Goal: Information Seeking & Learning: Learn about a topic

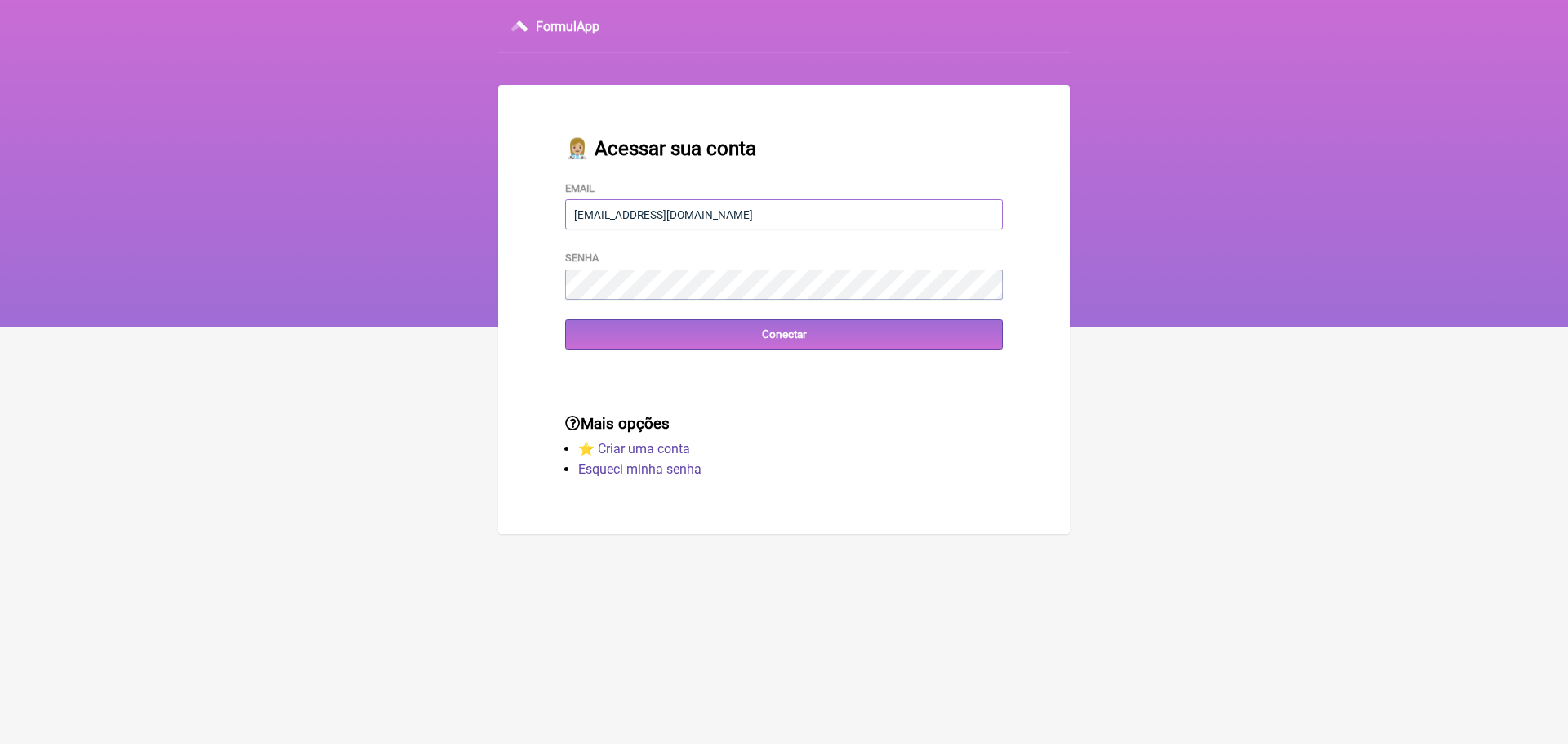
type input "[EMAIL_ADDRESS][DOMAIN_NAME]"
click at [693, 325] on input "Conectar" at bounding box center [784, 334] width 438 height 30
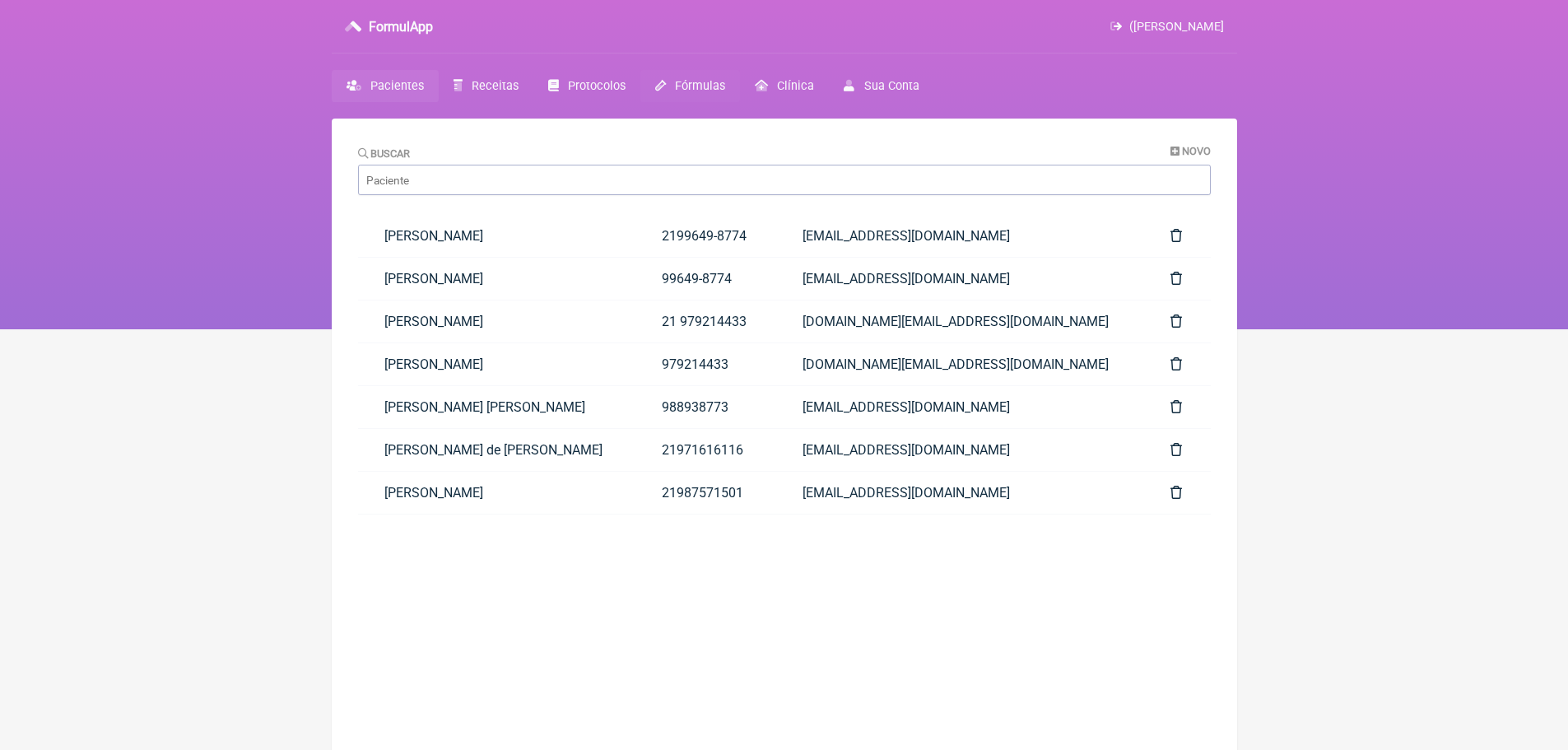
click at [675, 84] on span "Fórmulas" at bounding box center [700, 85] width 50 height 14
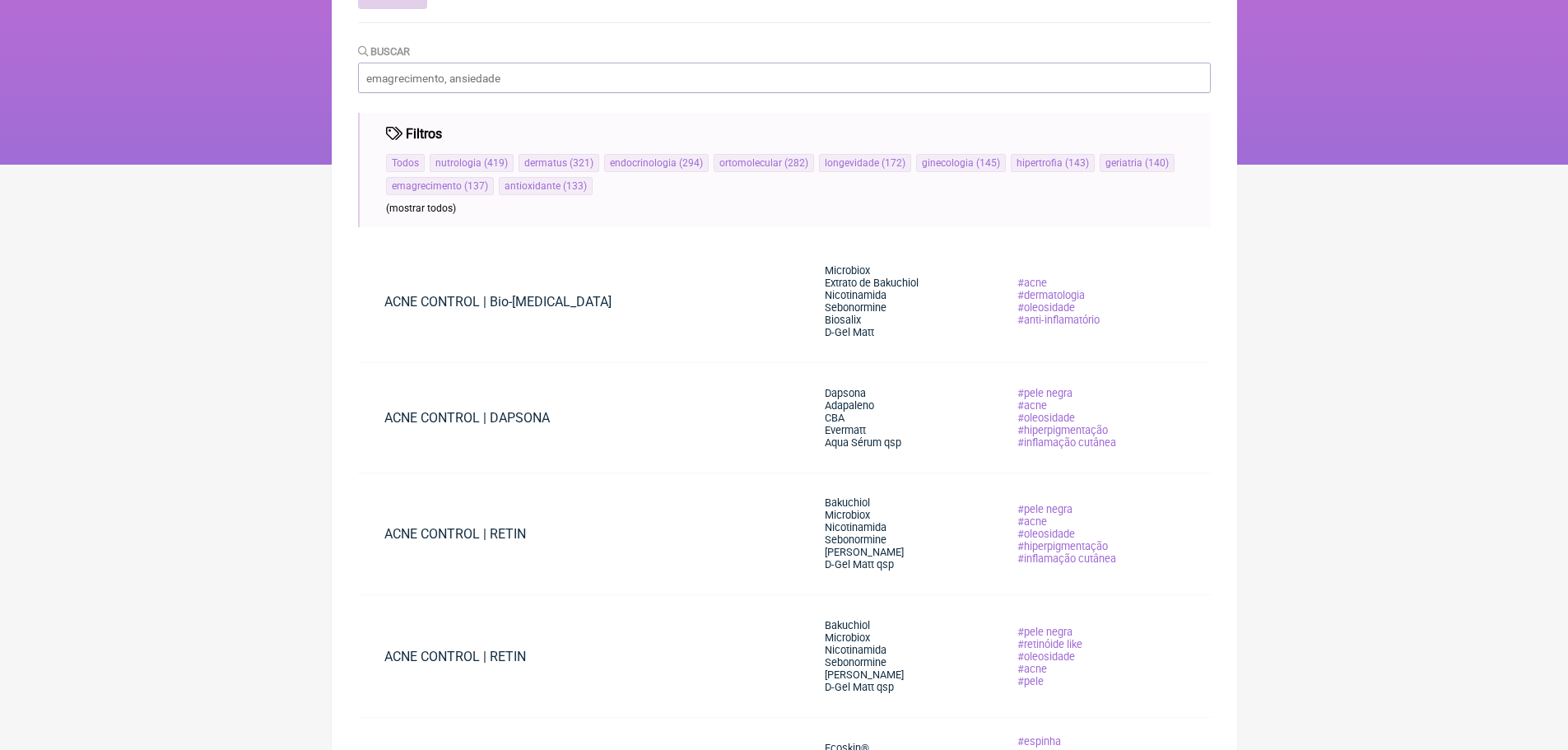
scroll to position [83, 0]
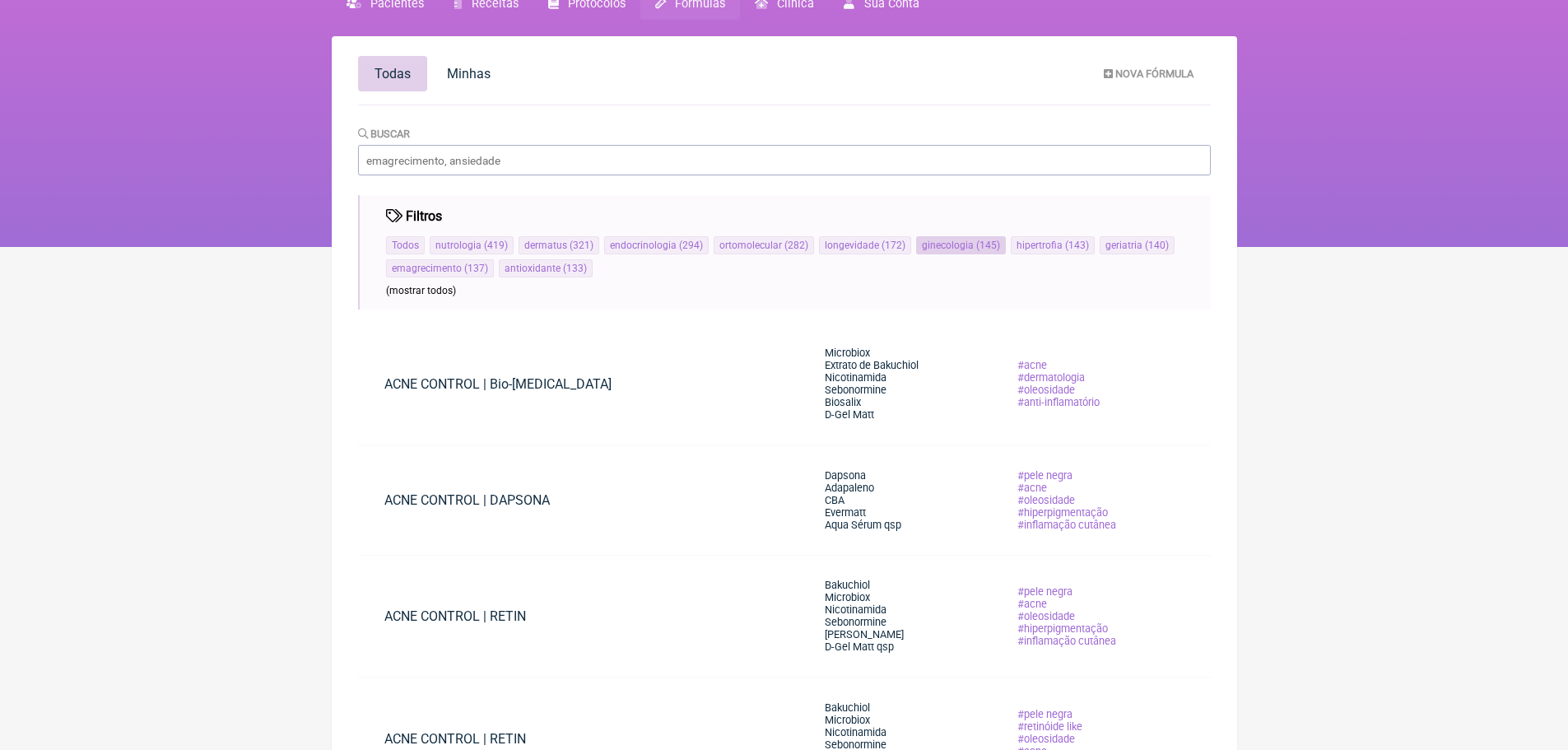
click at [946, 241] on span "ginecologia" at bounding box center [948, 245] width 52 height 12
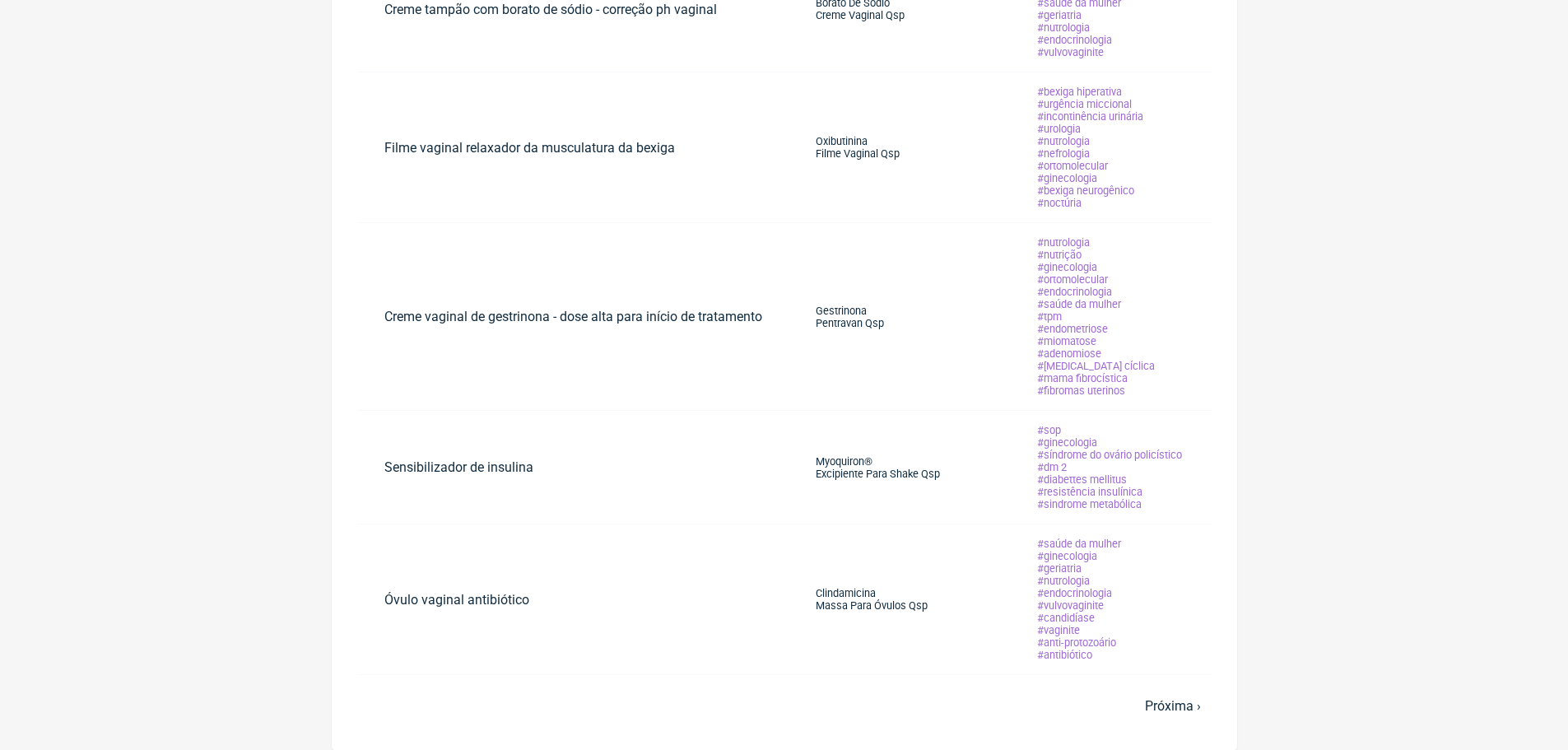
scroll to position [969, 0]
click at [1170, 706] on link "Próxima ›" at bounding box center [1173, 706] width 56 height 16
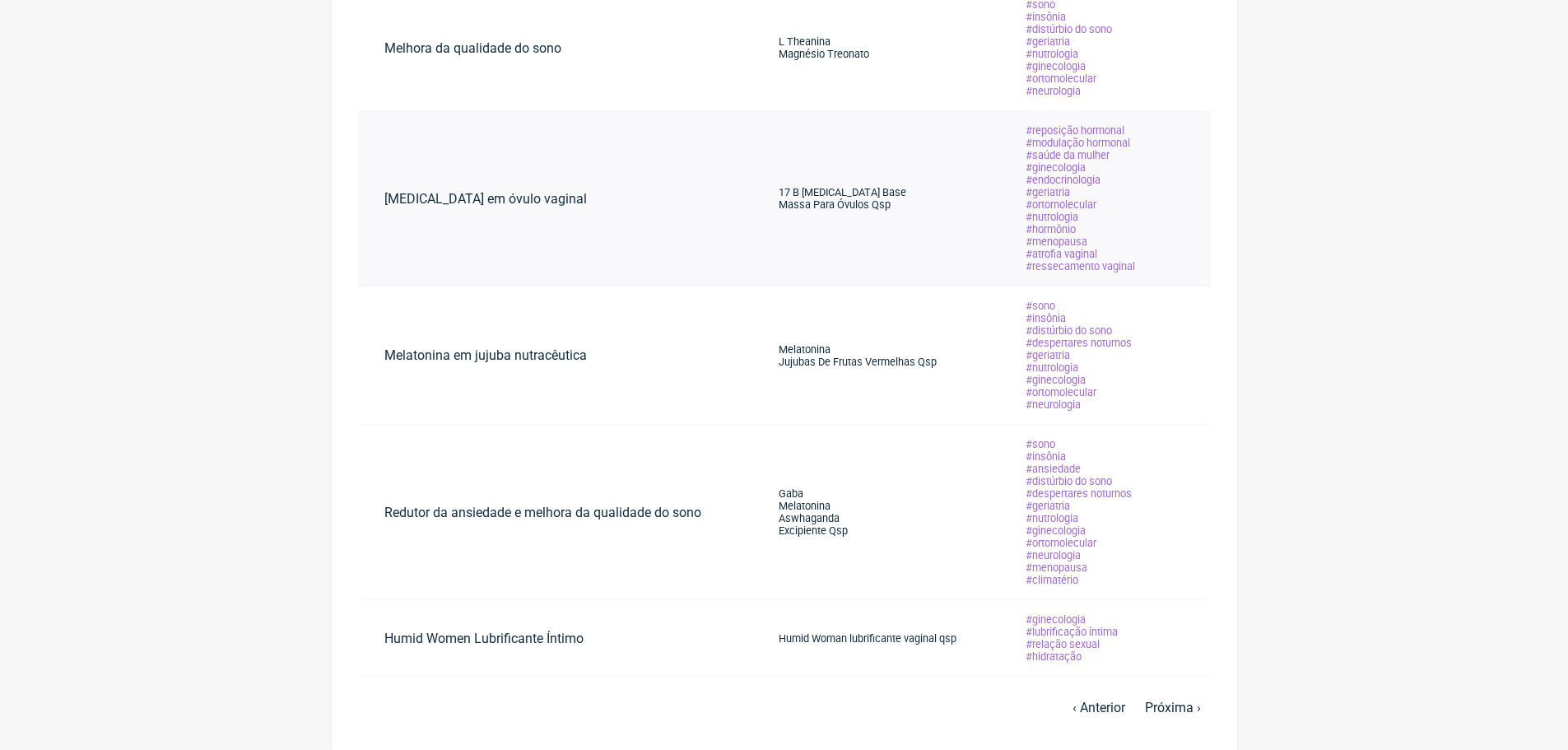
scroll to position [908, 0]
click at [1174, 700] on link "Próxima ›" at bounding box center [1173, 706] width 56 height 16
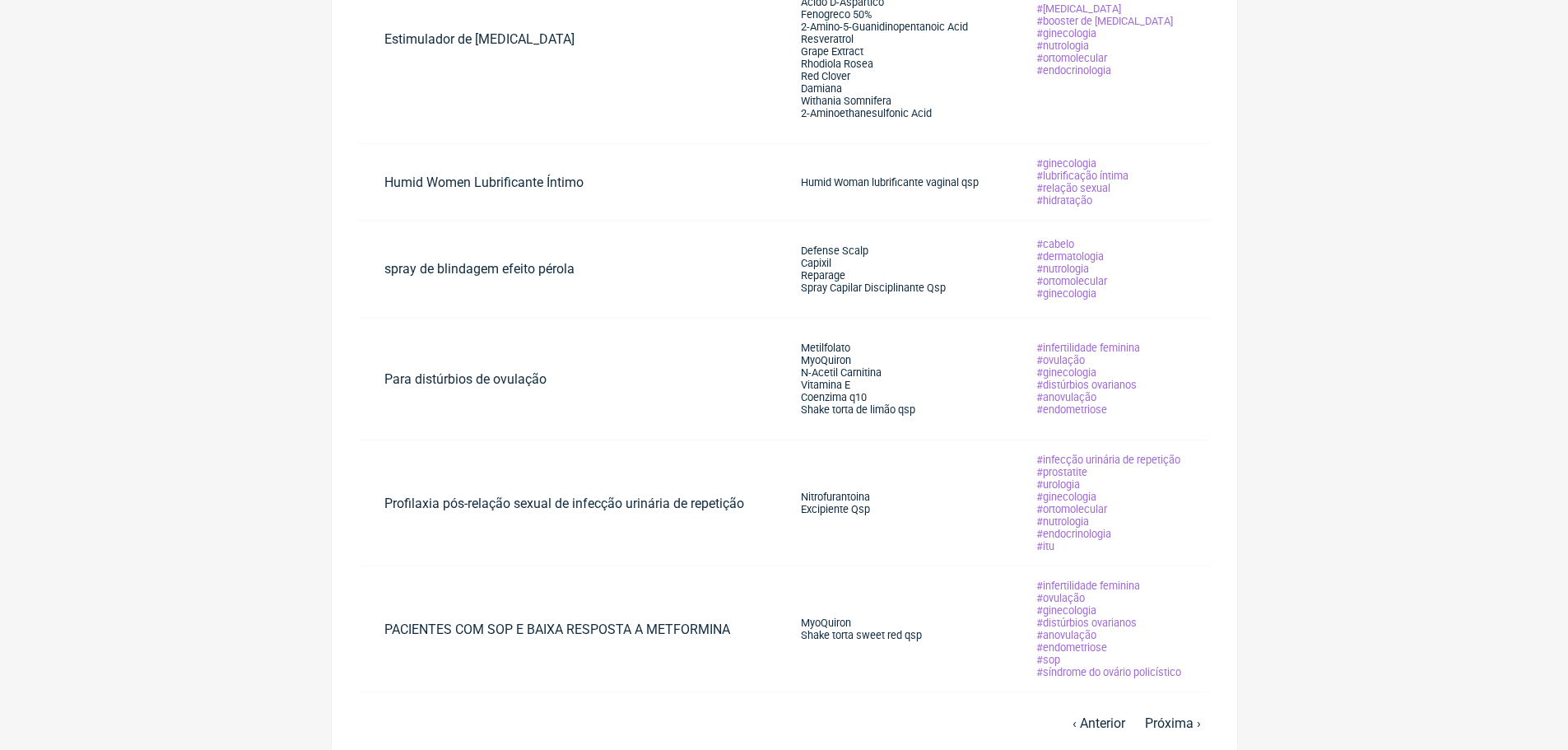
scroll to position [777, 0]
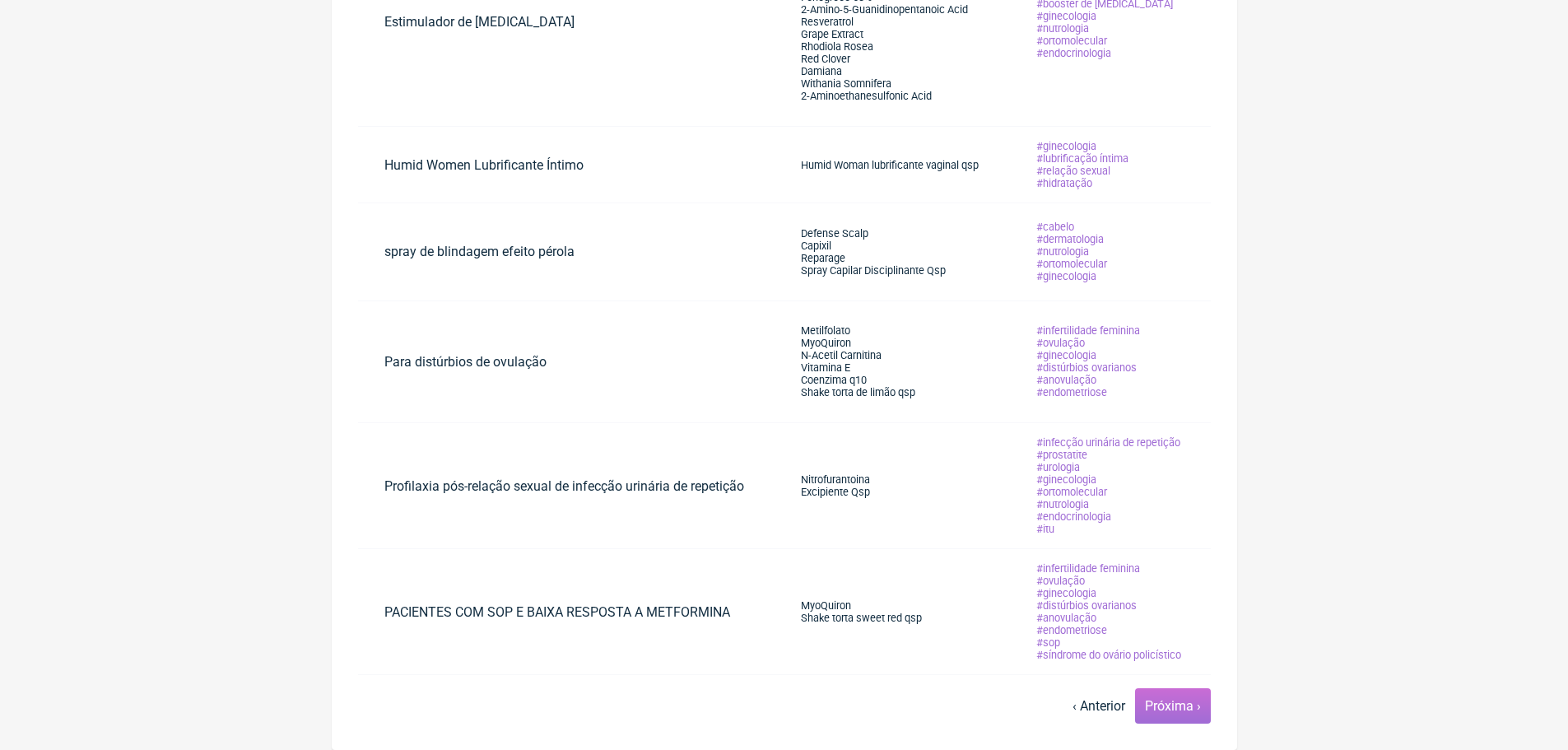
click at [1160, 706] on link "Próxima ›" at bounding box center [1173, 706] width 56 height 16
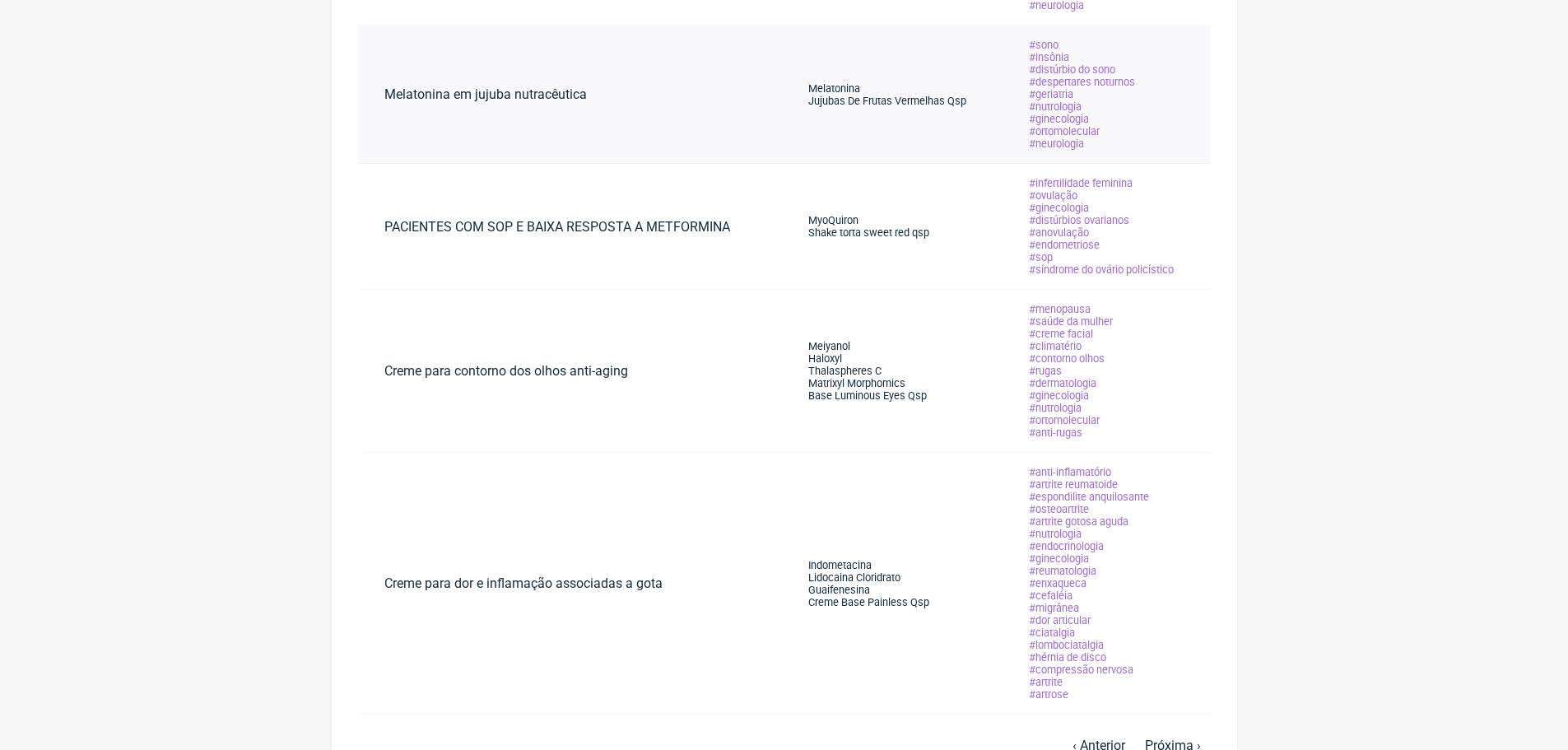
scroll to position [985, 0]
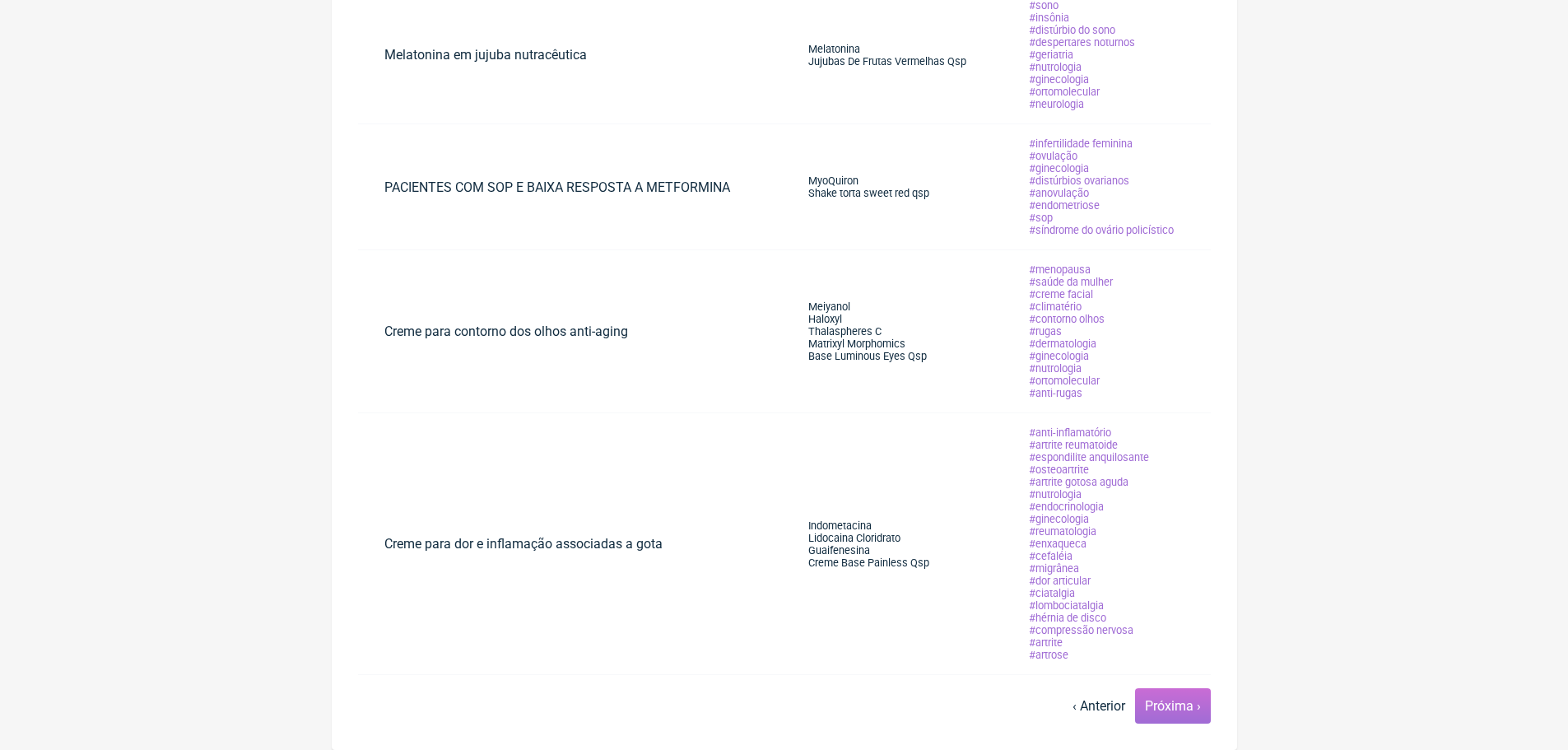
click at [1161, 701] on link "Próxima ›" at bounding box center [1173, 706] width 56 height 16
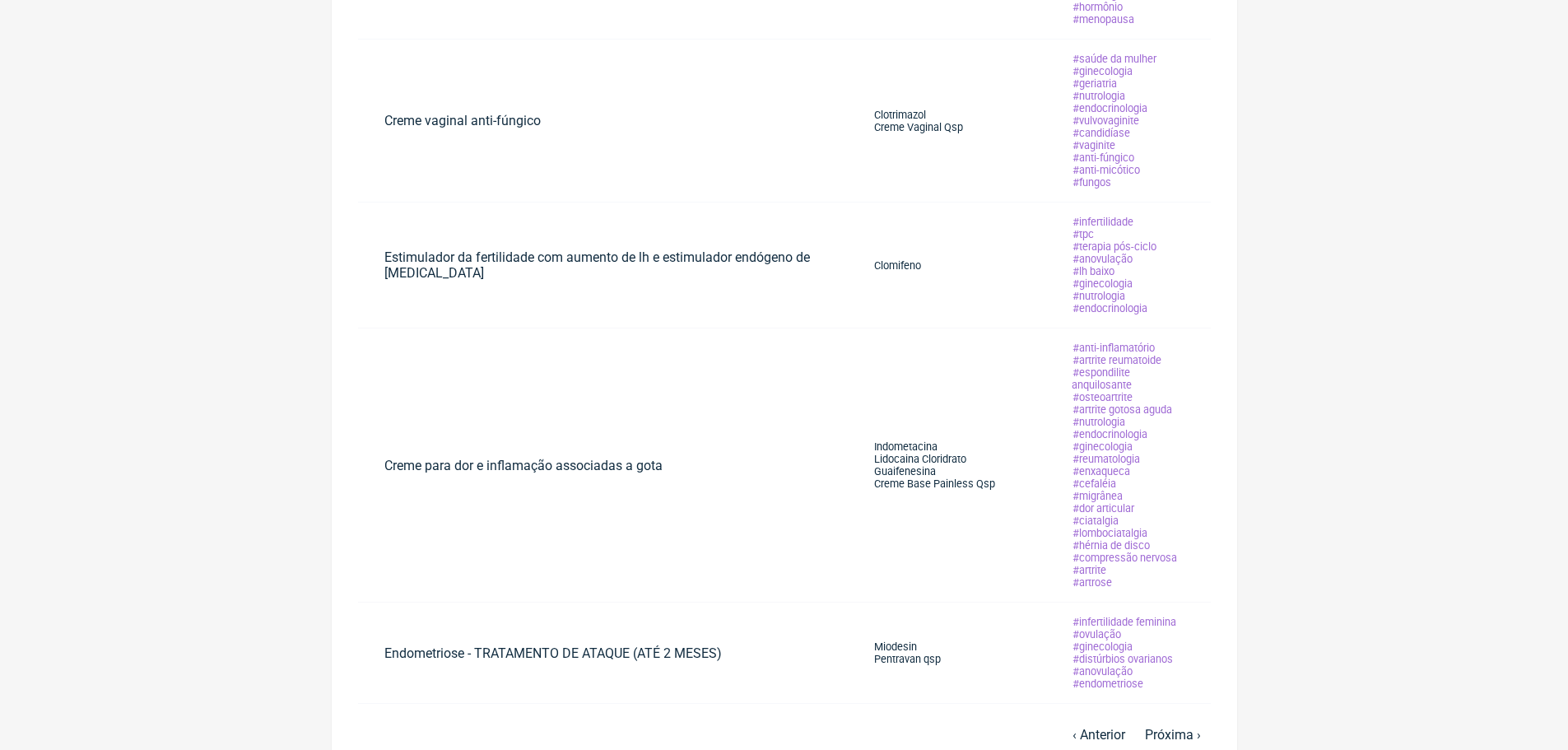
scroll to position [969, 0]
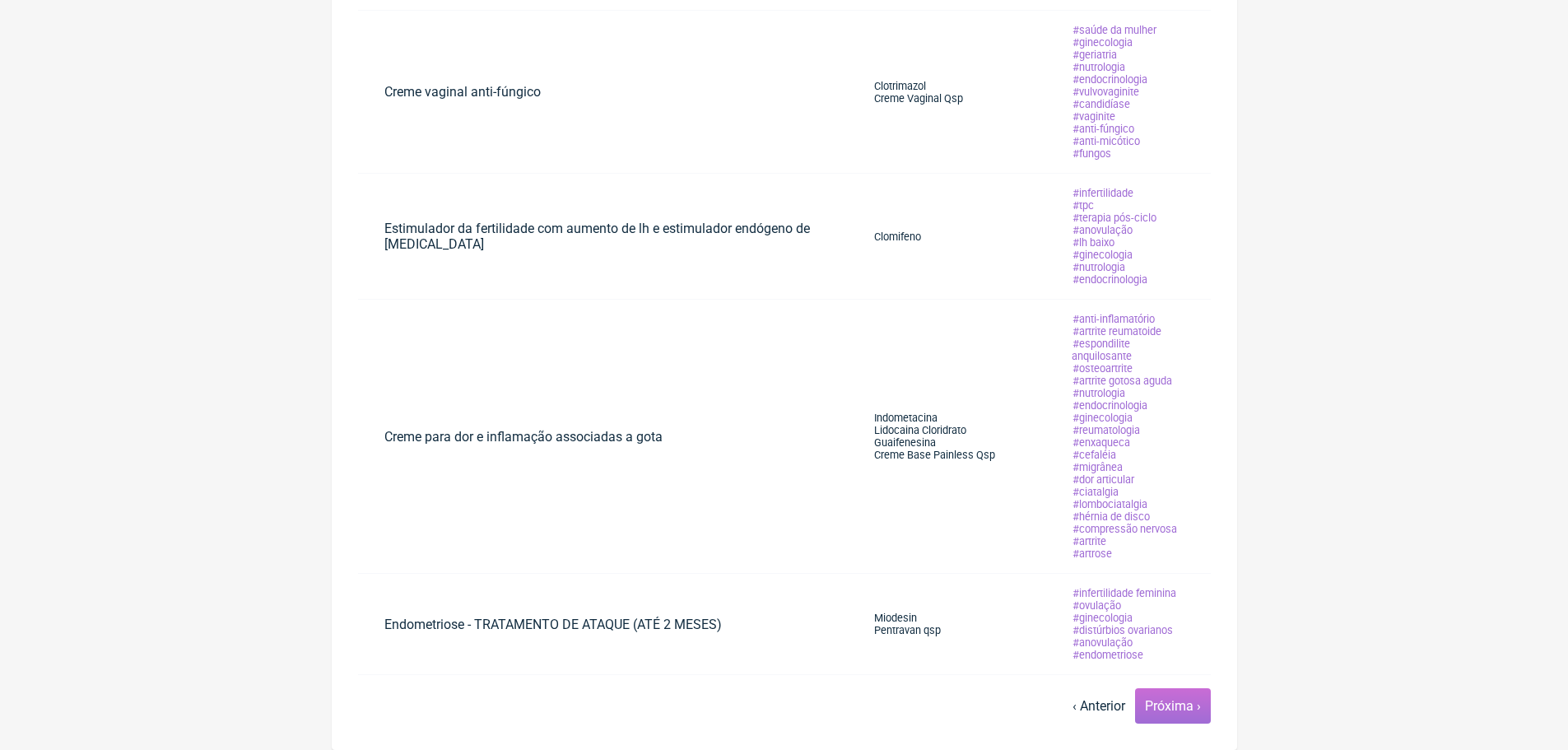
click at [1168, 708] on link "Próxima ›" at bounding box center [1173, 706] width 56 height 16
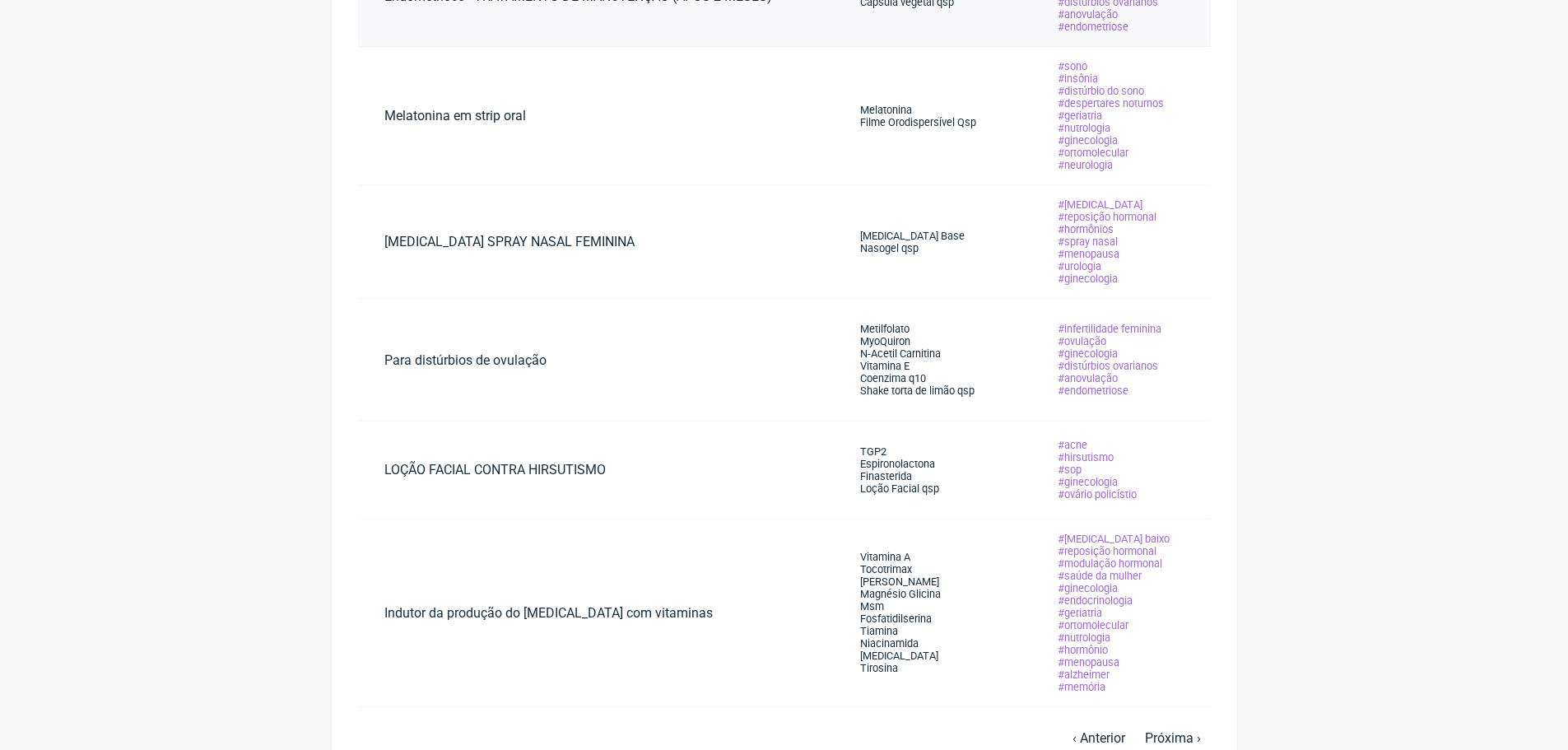
scroll to position [732, 0]
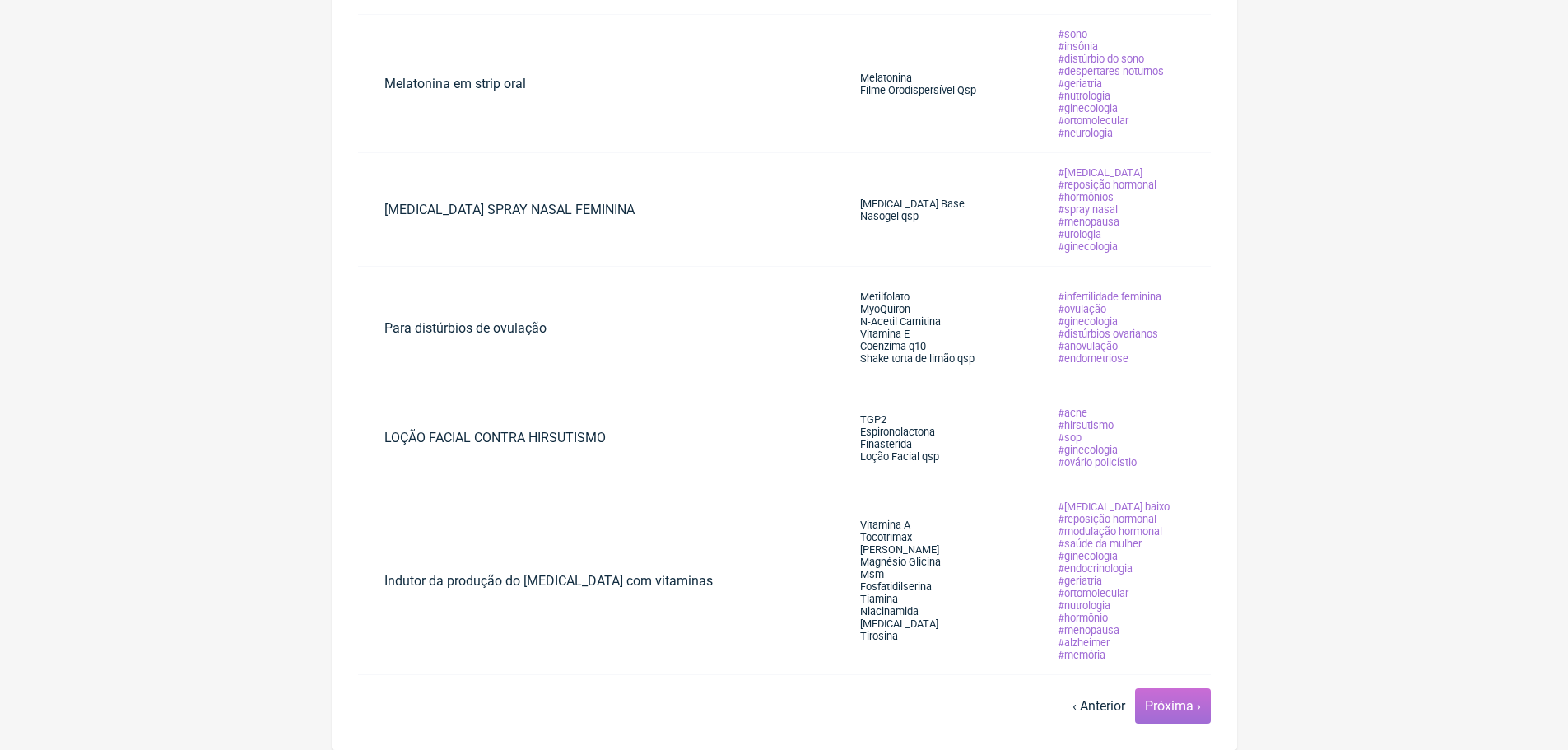
click at [1169, 709] on link "Próxima ›" at bounding box center [1173, 706] width 56 height 16
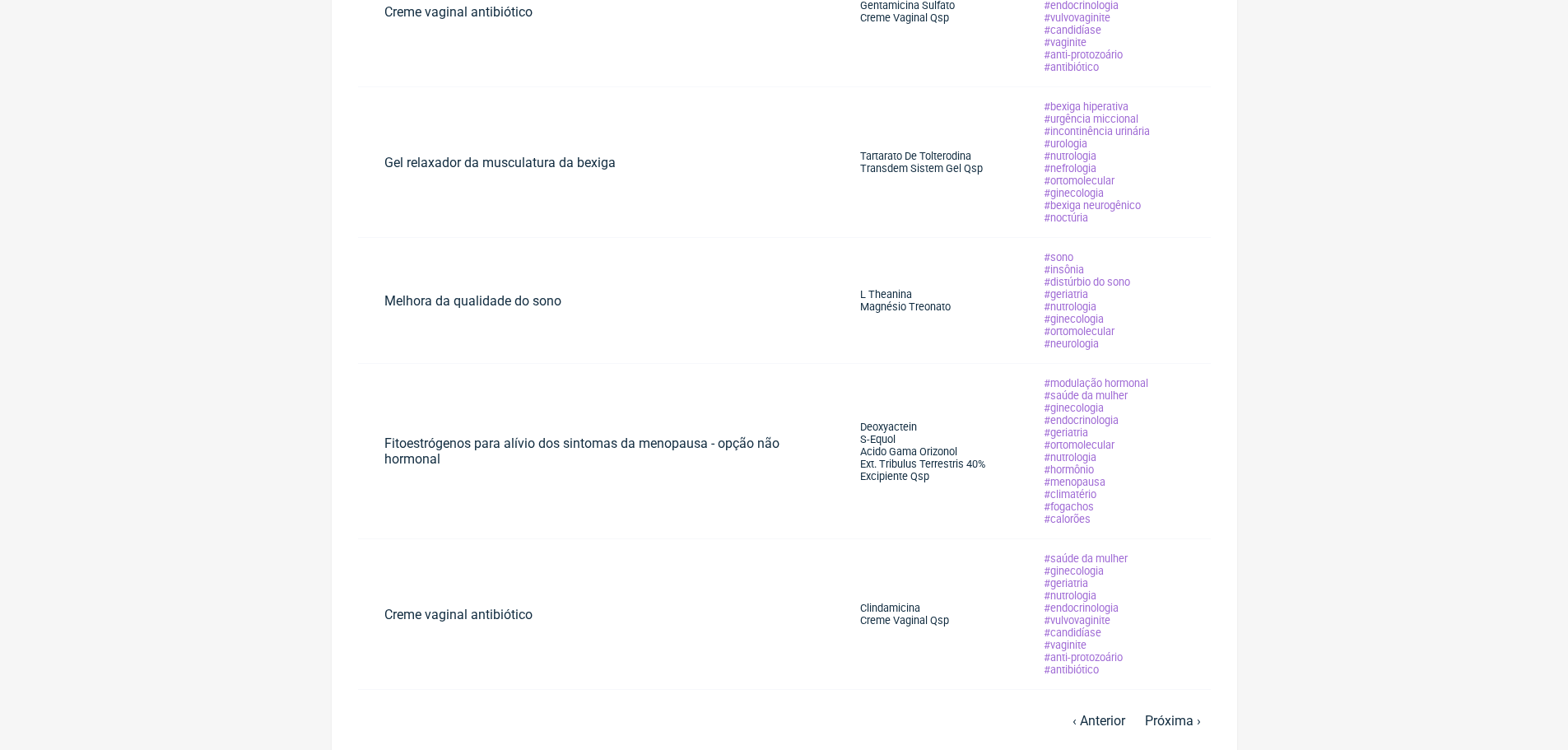
scroll to position [874, 0]
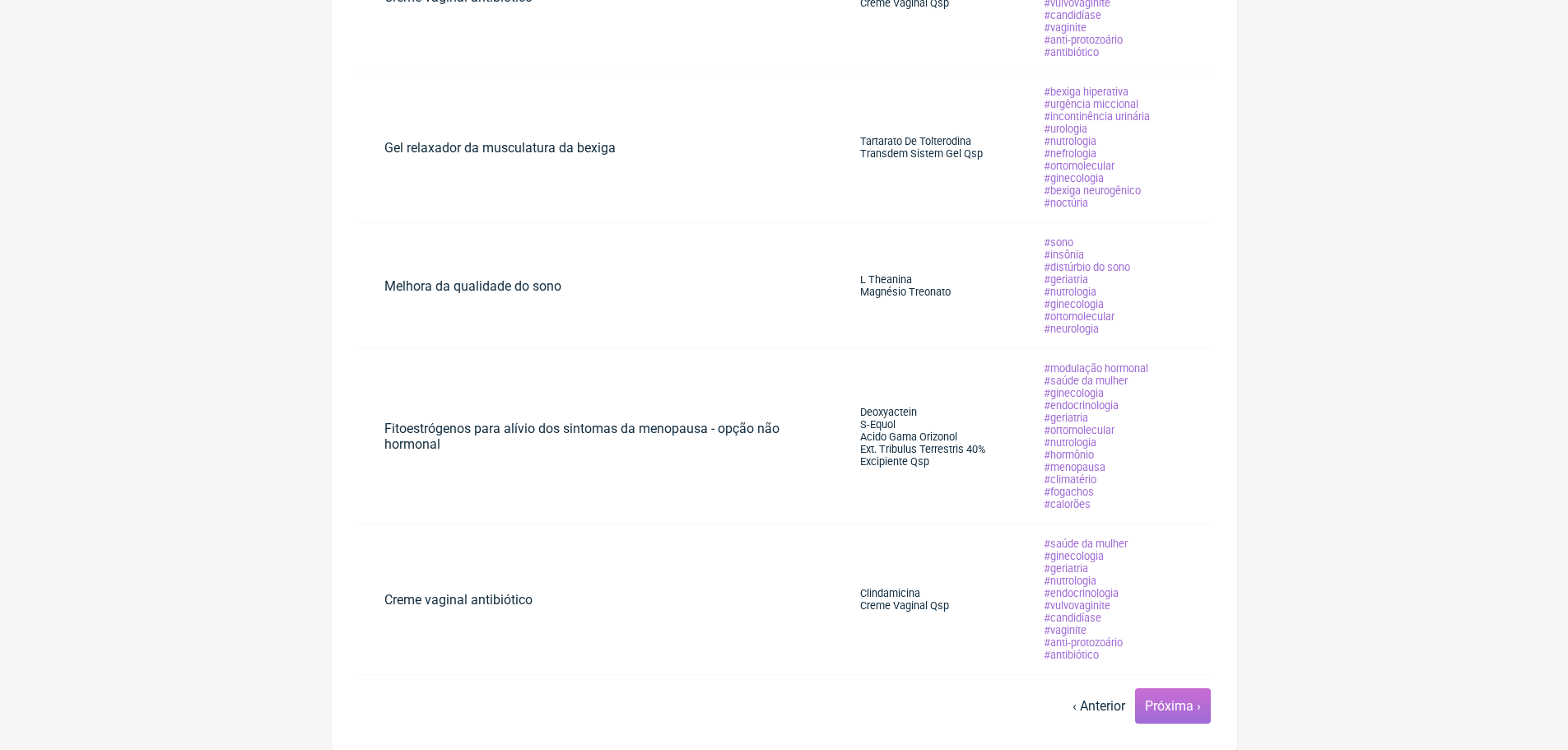
click at [1153, 701] on link "Próxima ›" at bounding box center [1173, 706] width 56 height 16
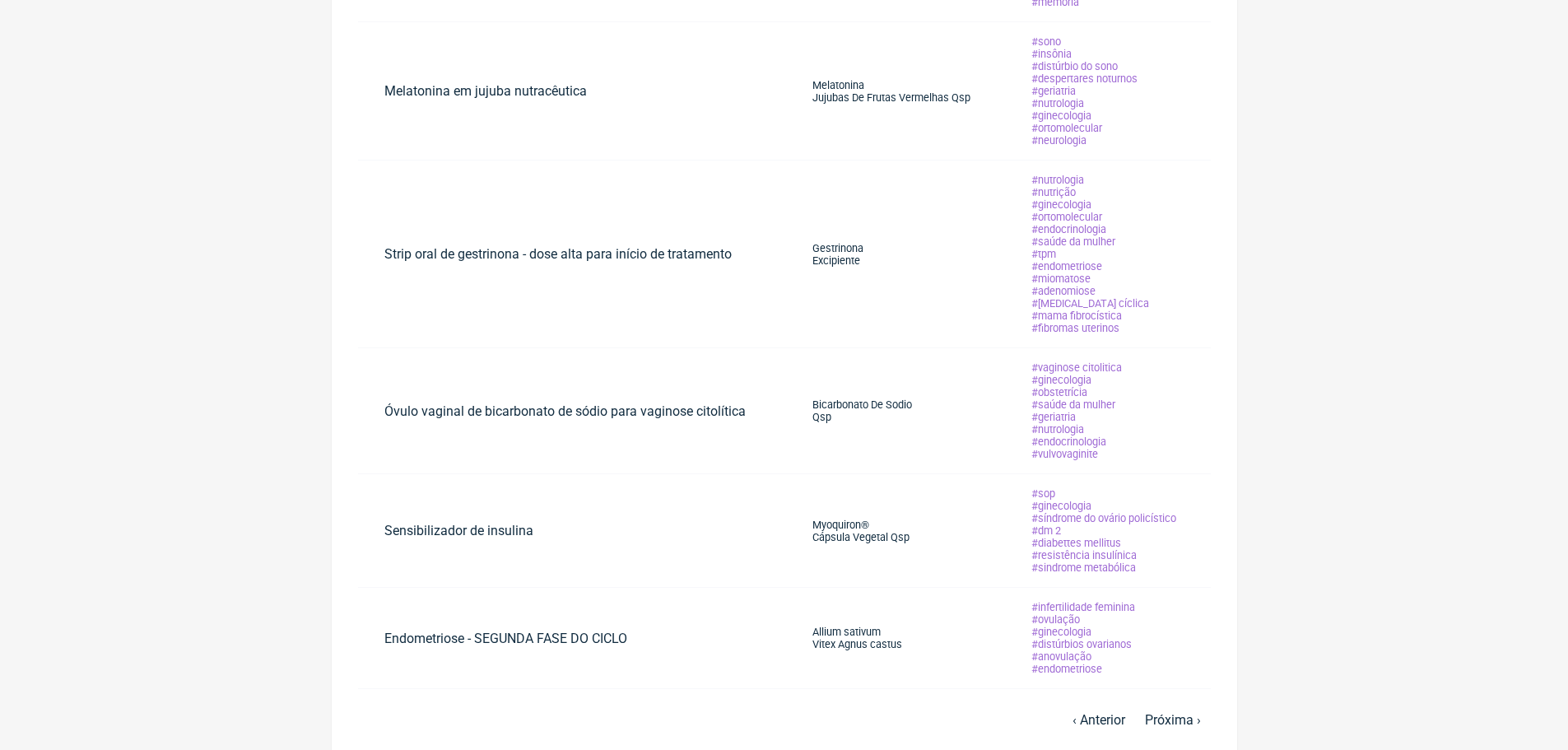
scroll to position [870, 0]
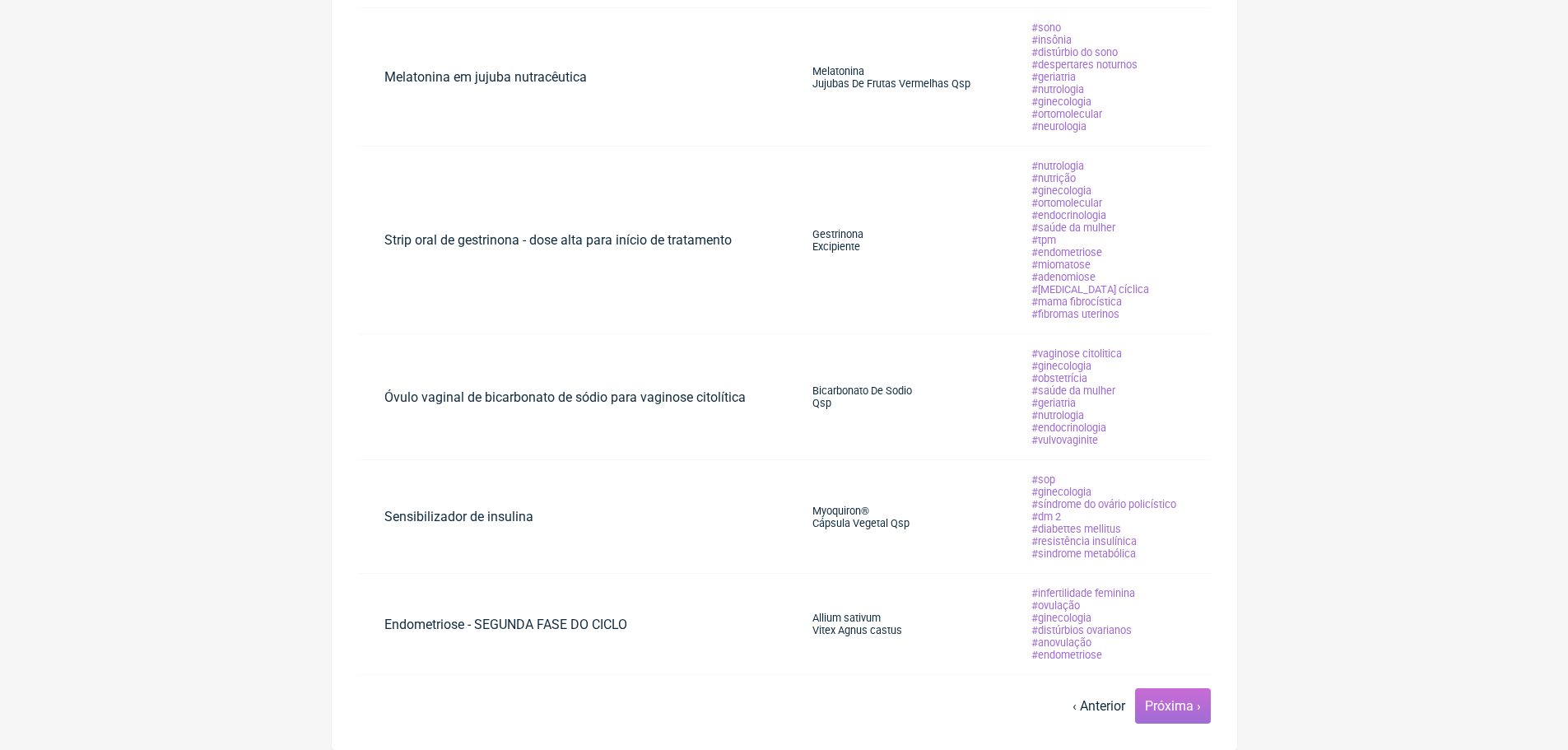
click at [1168, 704] on link "Próxima ›" at bounding box center [1173, 706] width 56 height 16
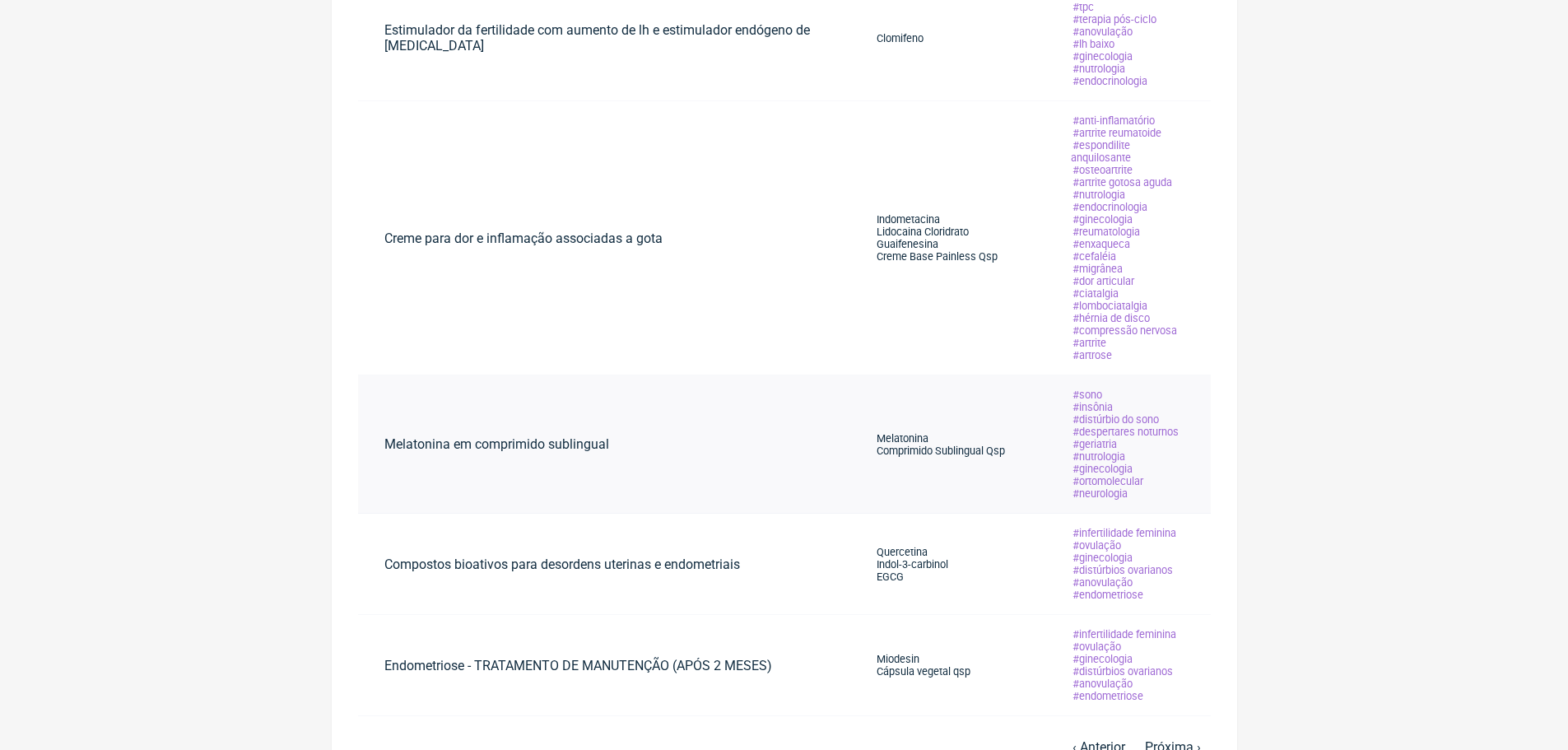
scroll to position [948, 0]
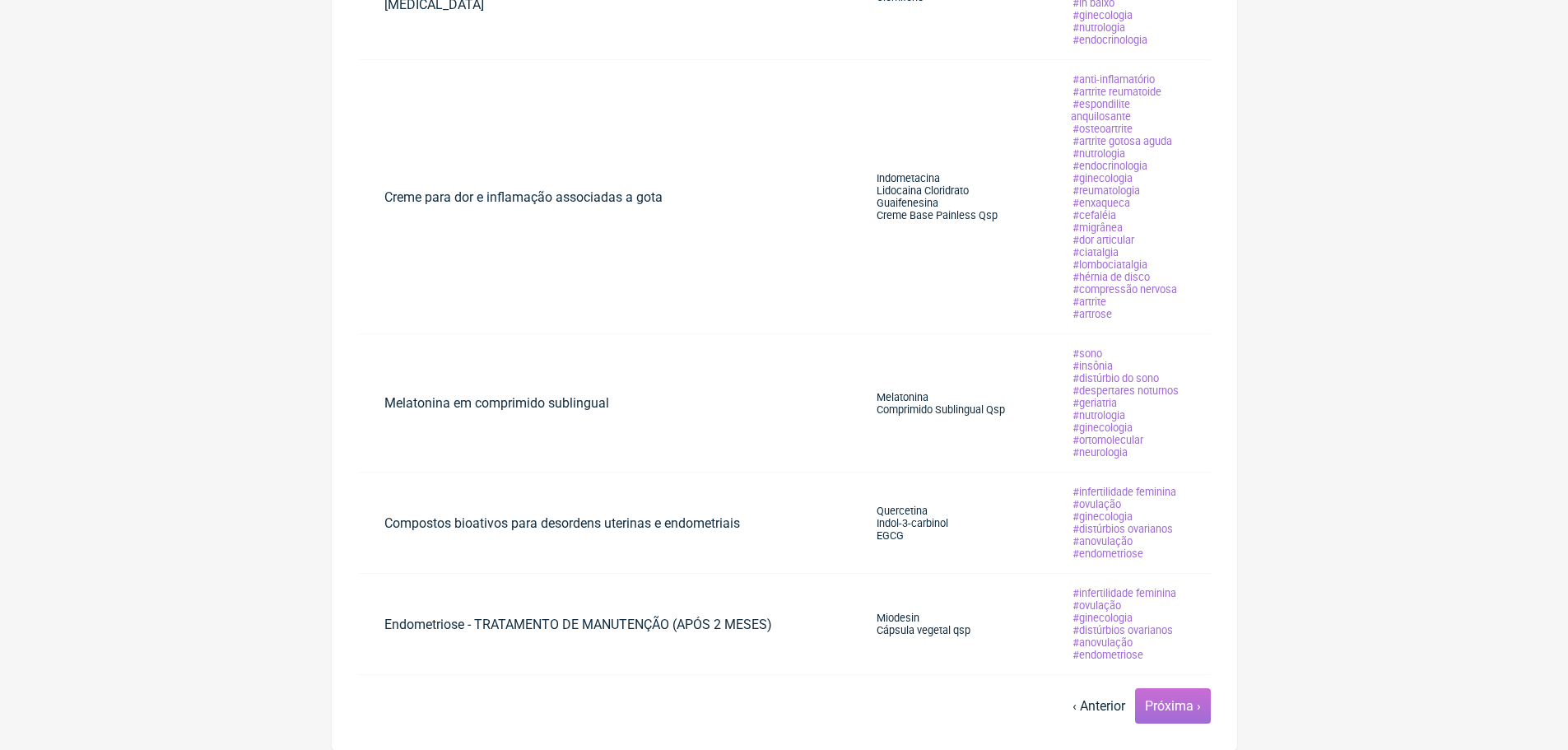
click at [1157, 700] on link "Próxima ›" at bounding box center [1173, 706] width 56 height 16
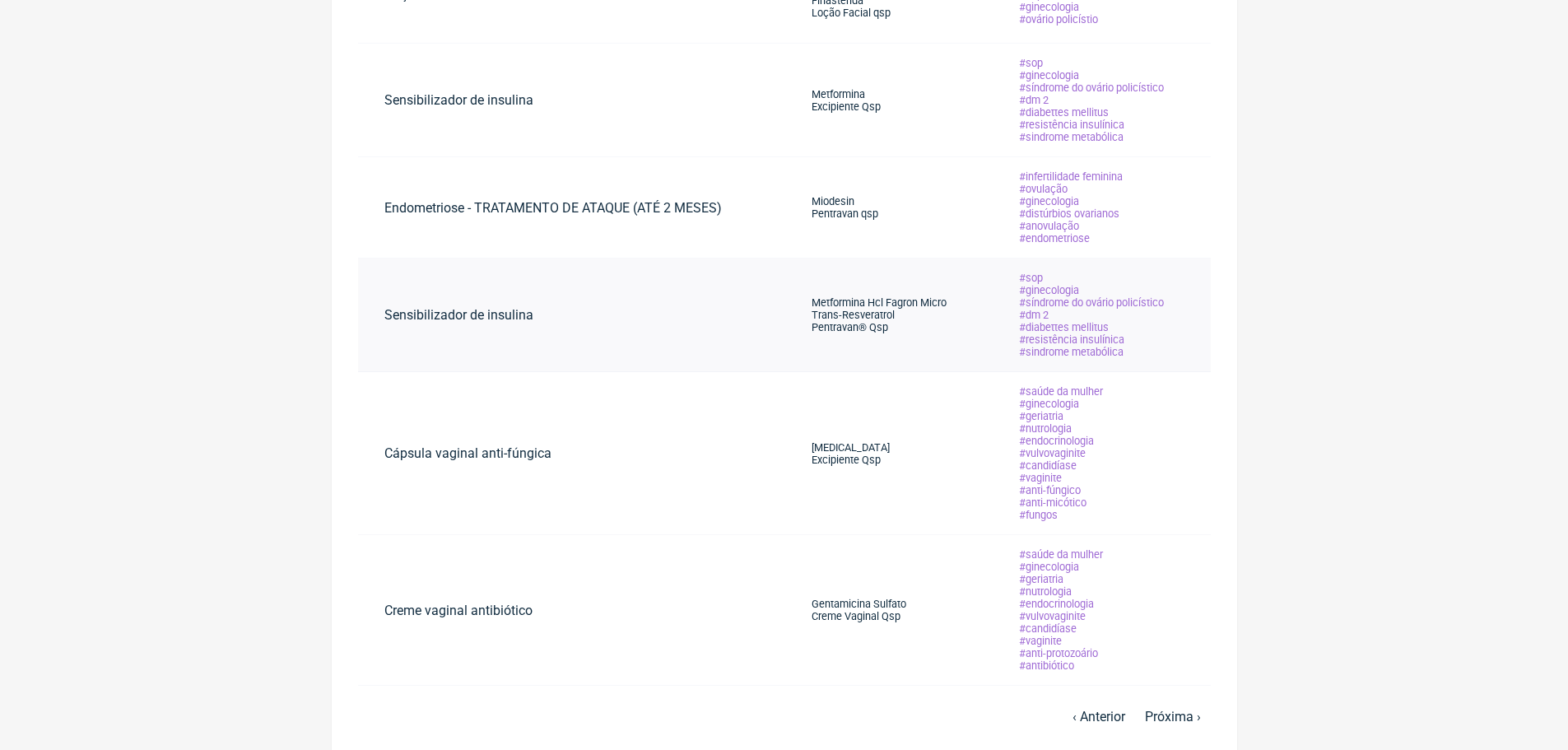
scroll to position [722, 0]
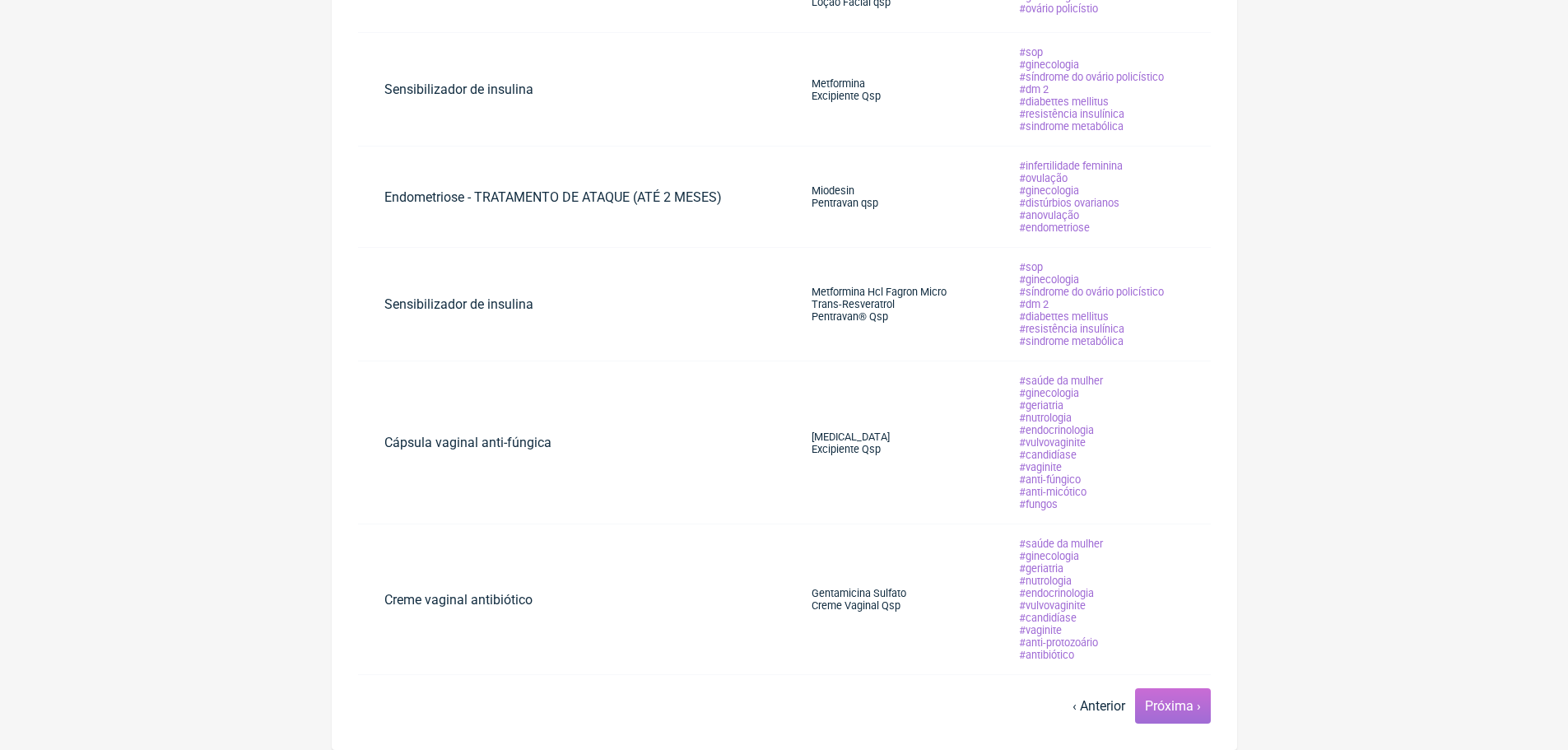
click at [1171, 705] on link "Próxima ›" at bounding box center [1173, 706] width 56 height 16
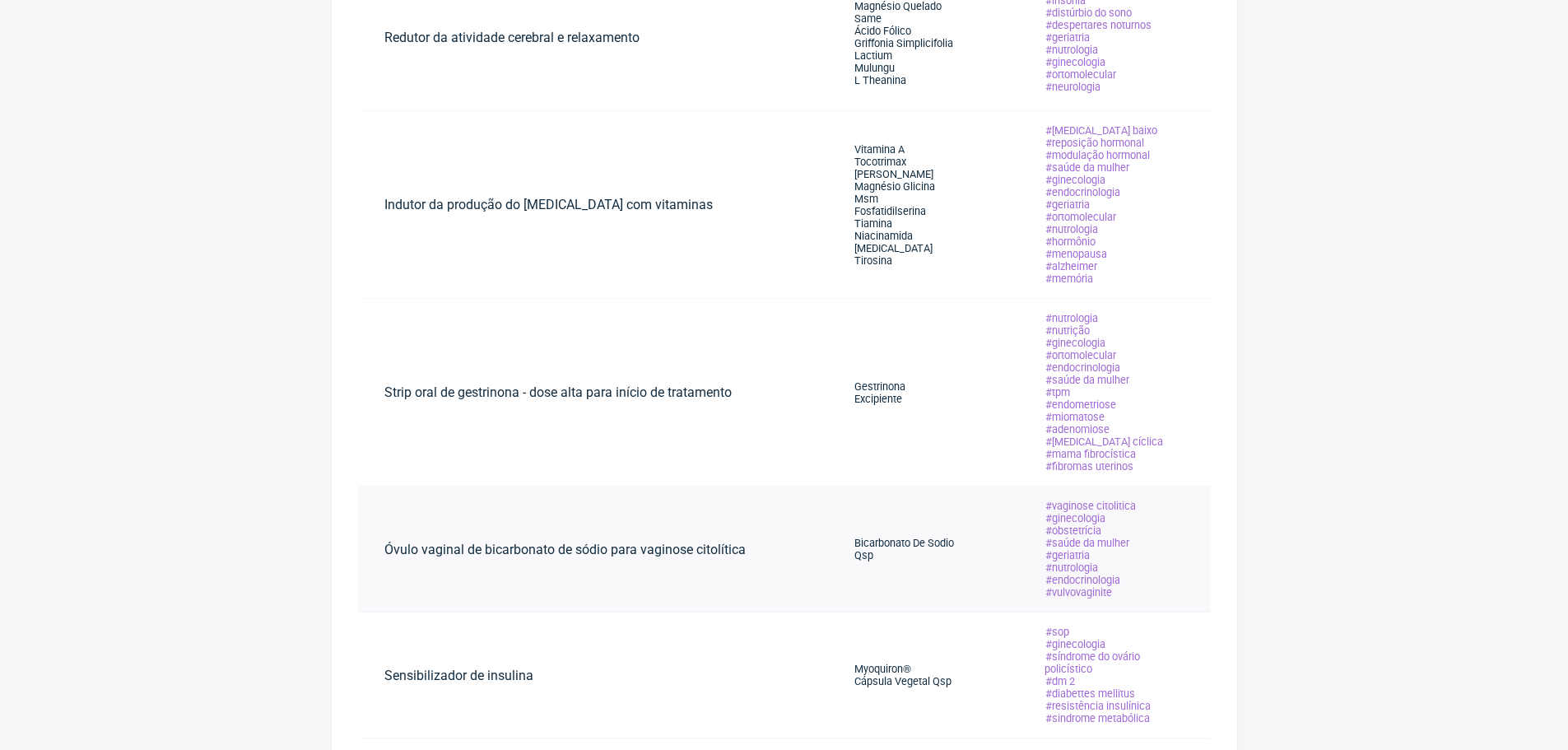
scroll to position [969, 0]
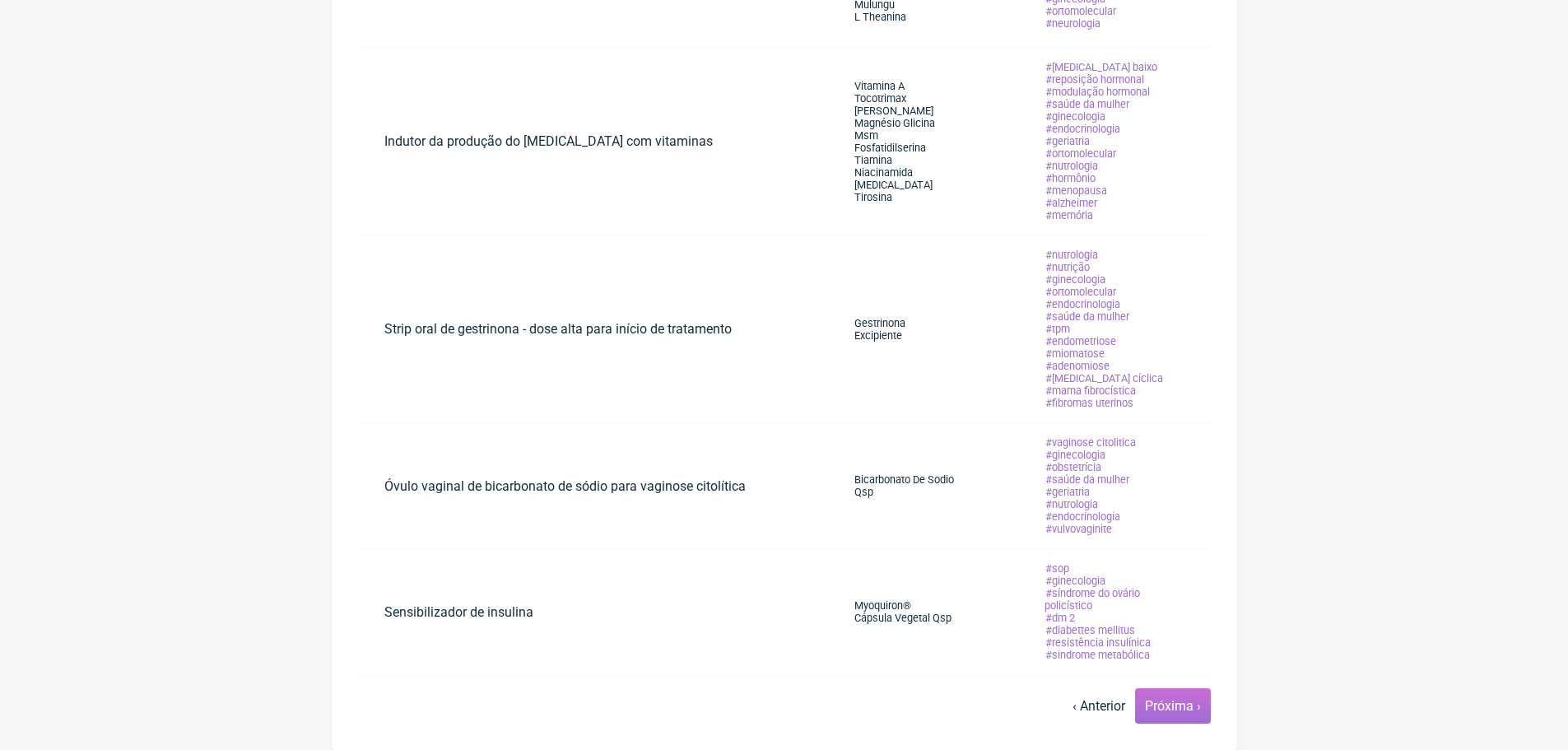
click at [1162, 705] on link "Próxima ›" at bounding box center [1173, 706] width 56 height 16
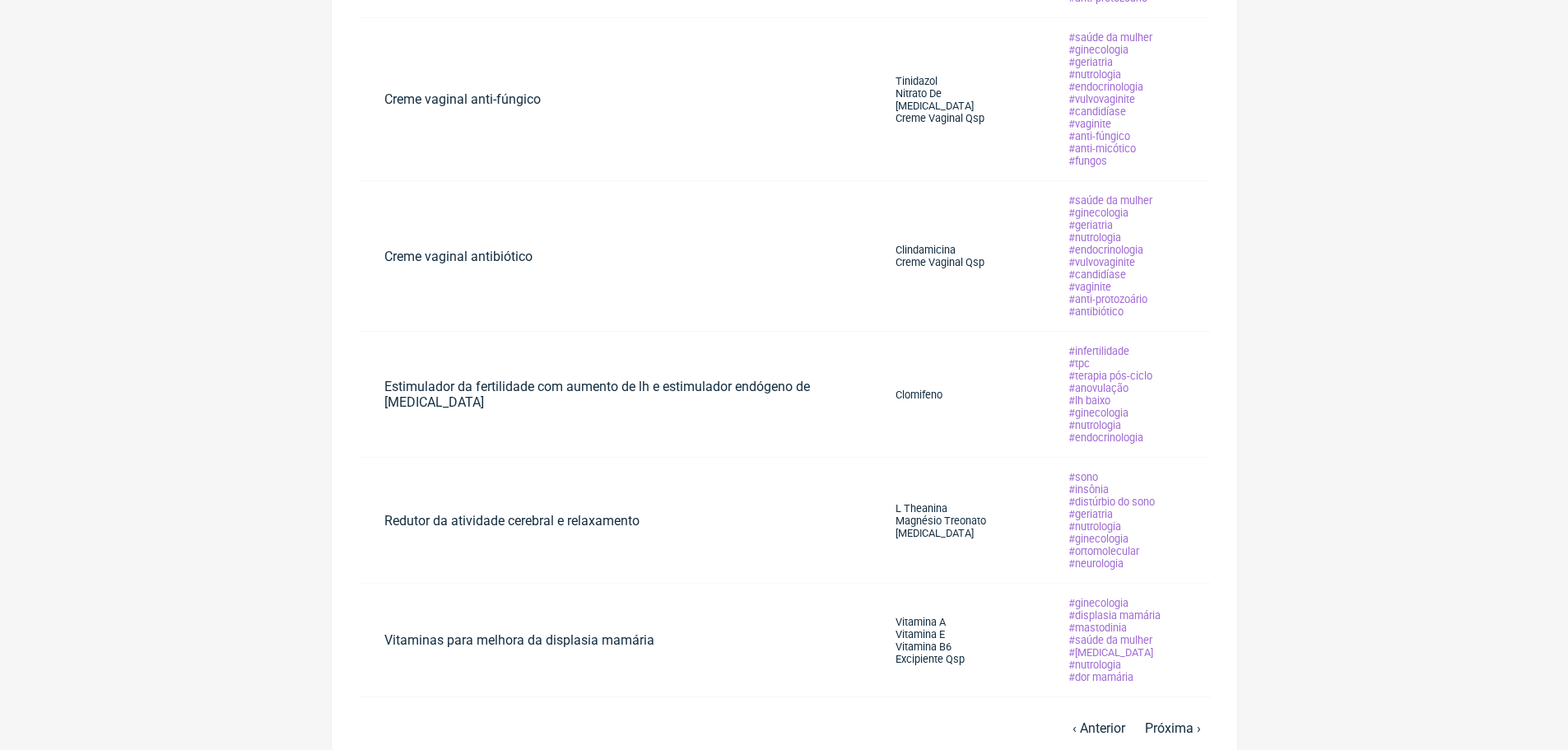
scroll to position [886, 0]
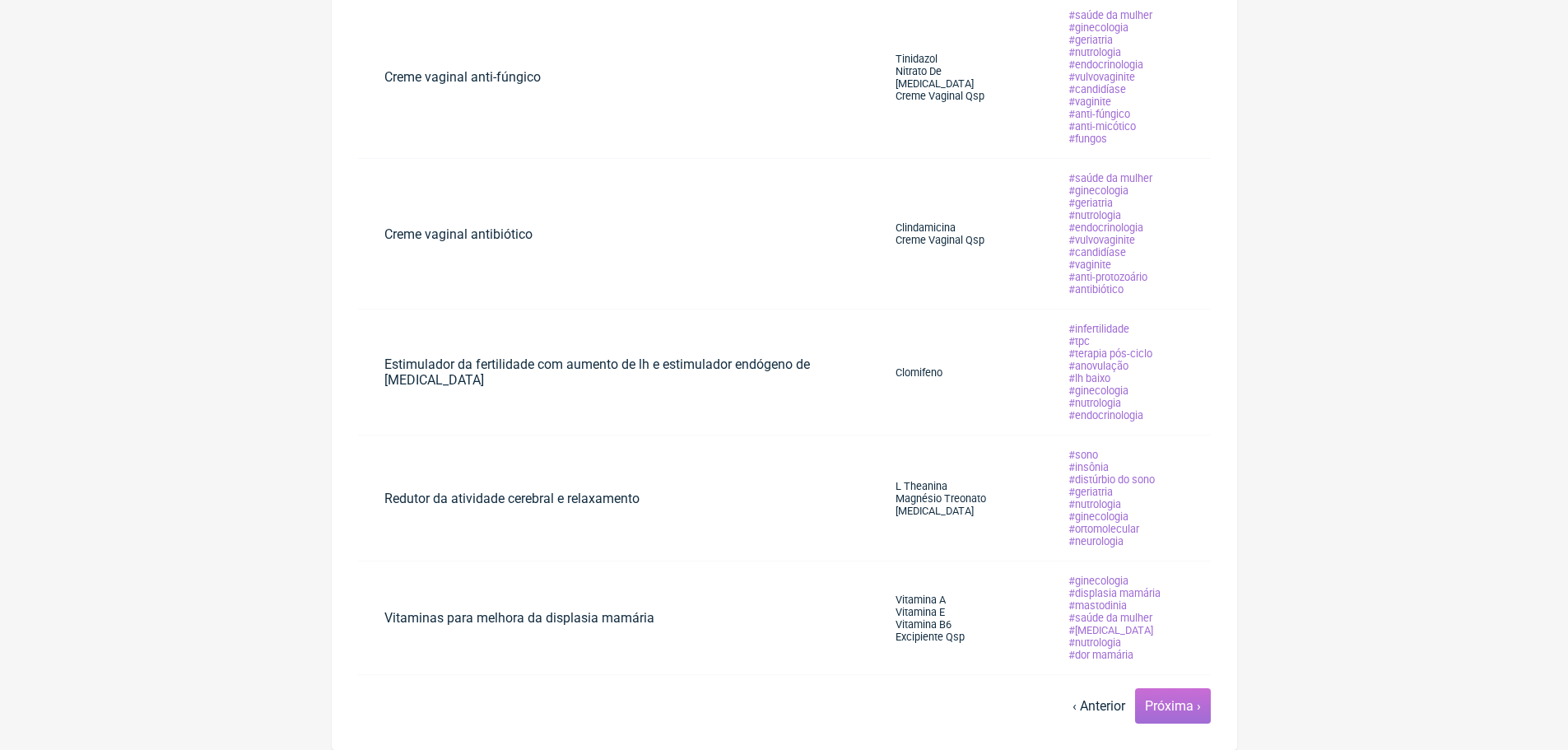
click at [1178, 697] on span "Próxima ›" at bounding box center [1173, 706] width 76 height 36
click at [1162, 700] on link "Próxima ›" at bounding box center [1173, 706] width 56 height 16
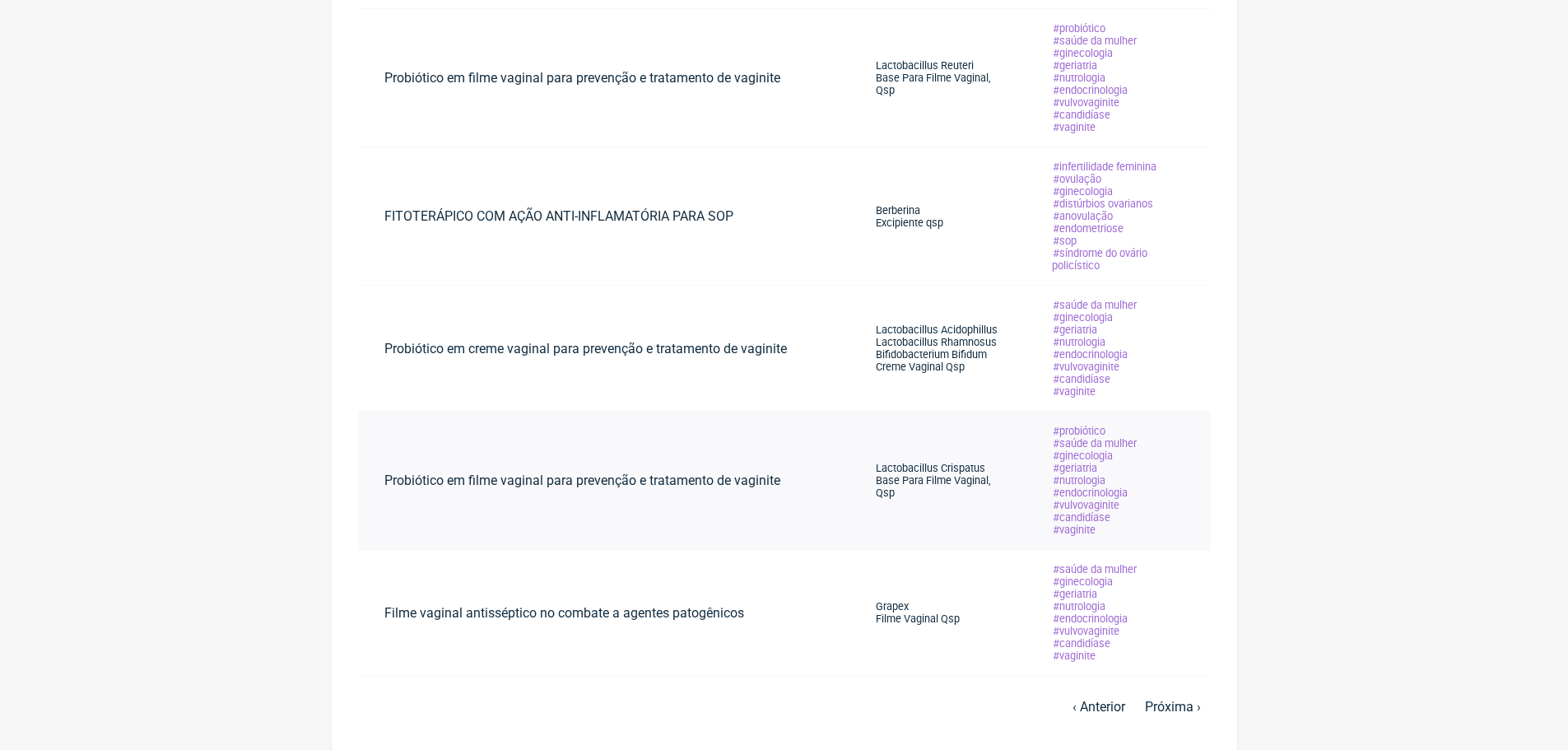
scroll to position [911, 0]
click at [1164, 708] on link "Próxima ›" at bounding box center [1173, 706] width 56 height 16
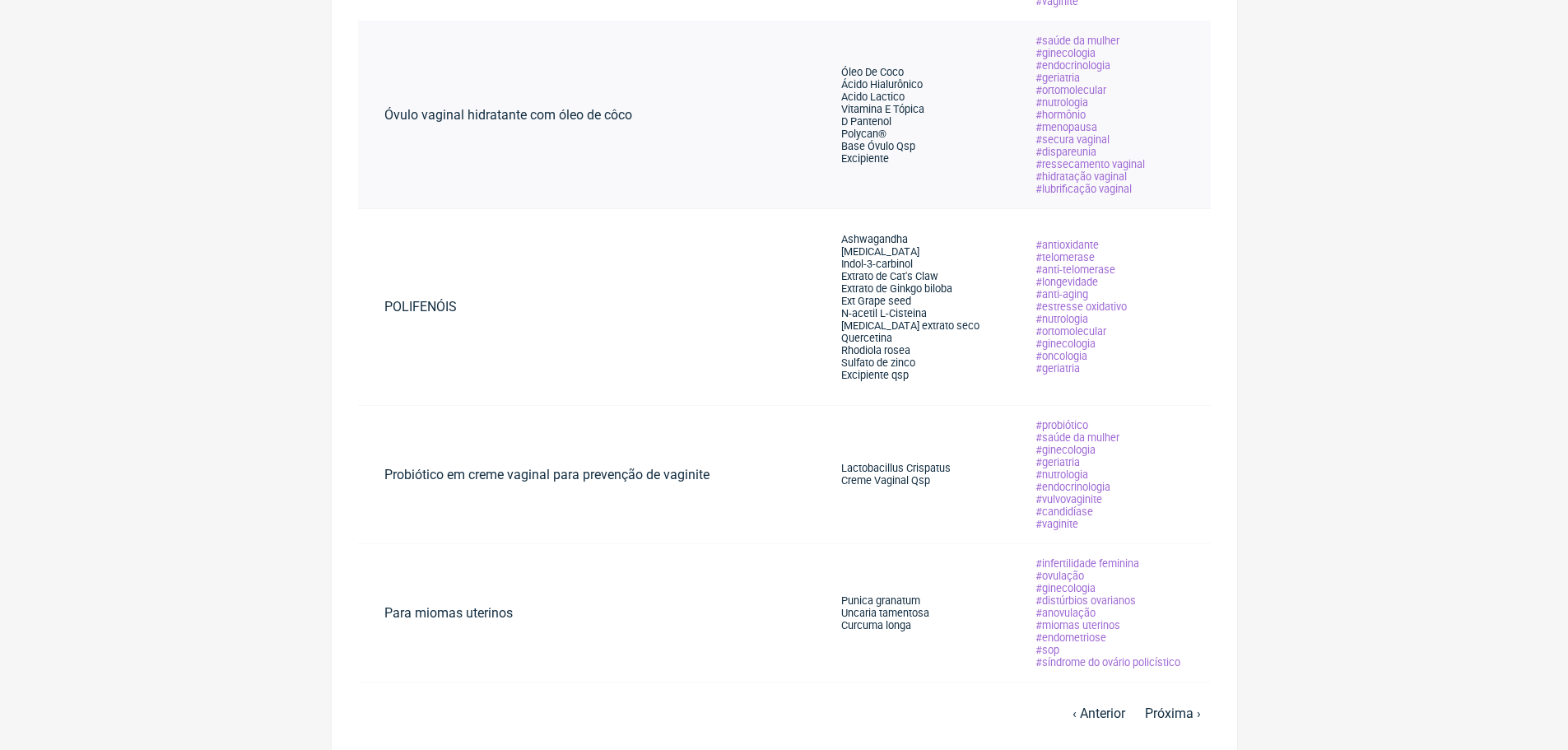
scroll to position [1189, 0]
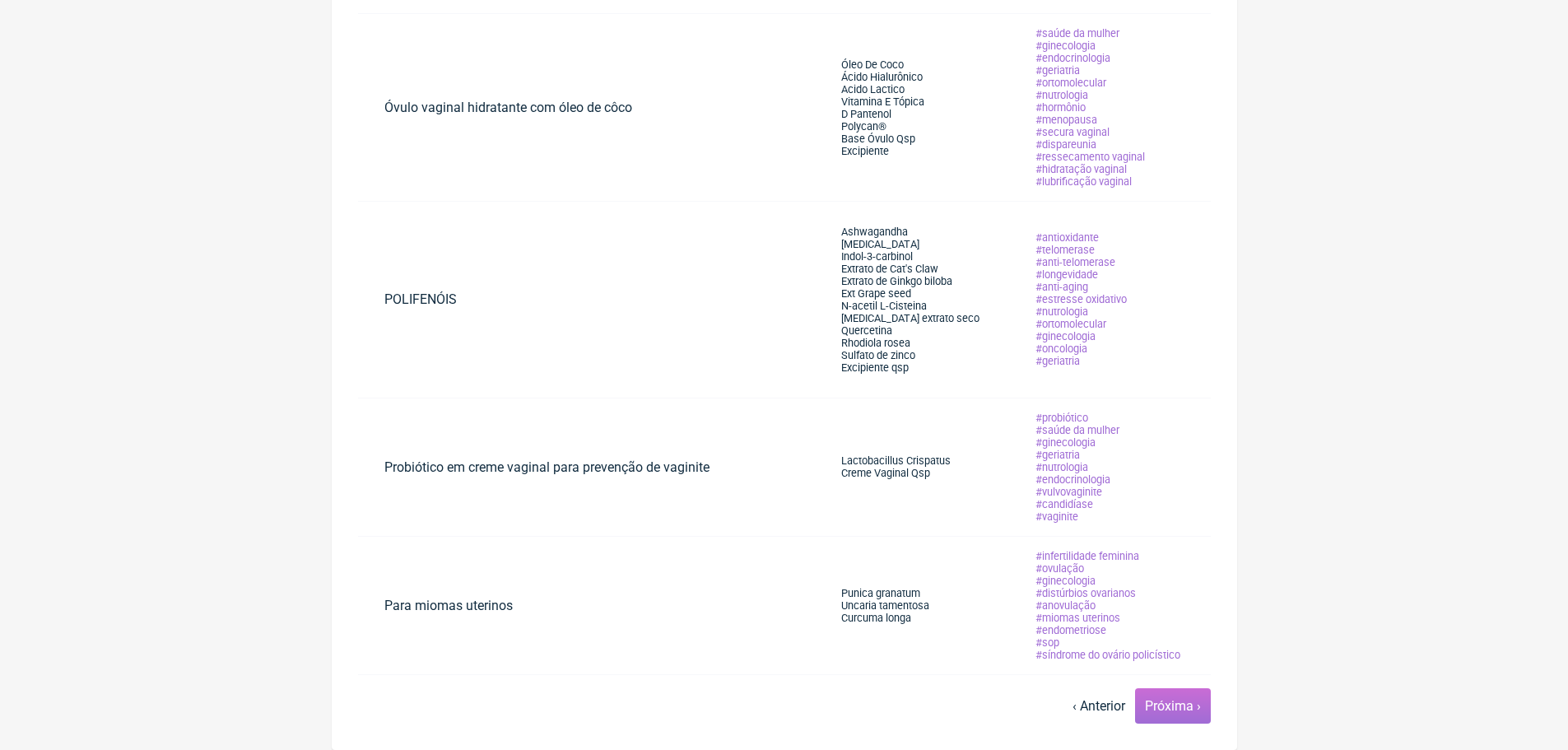
click at [1173, 699] on link "Próxima ›" at bounding box center [1173, 706] width 56 height 16
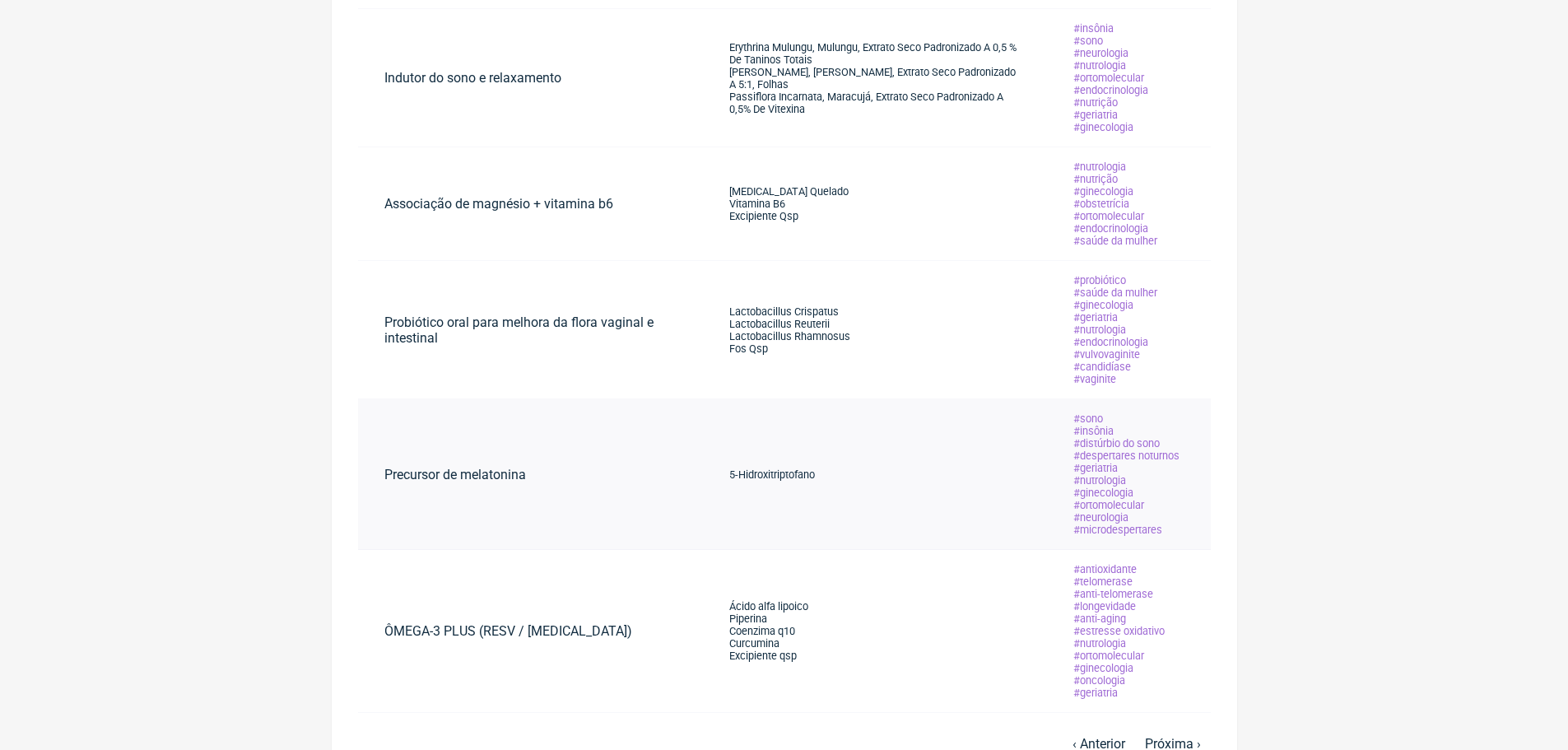
scroll to position [861, 0]
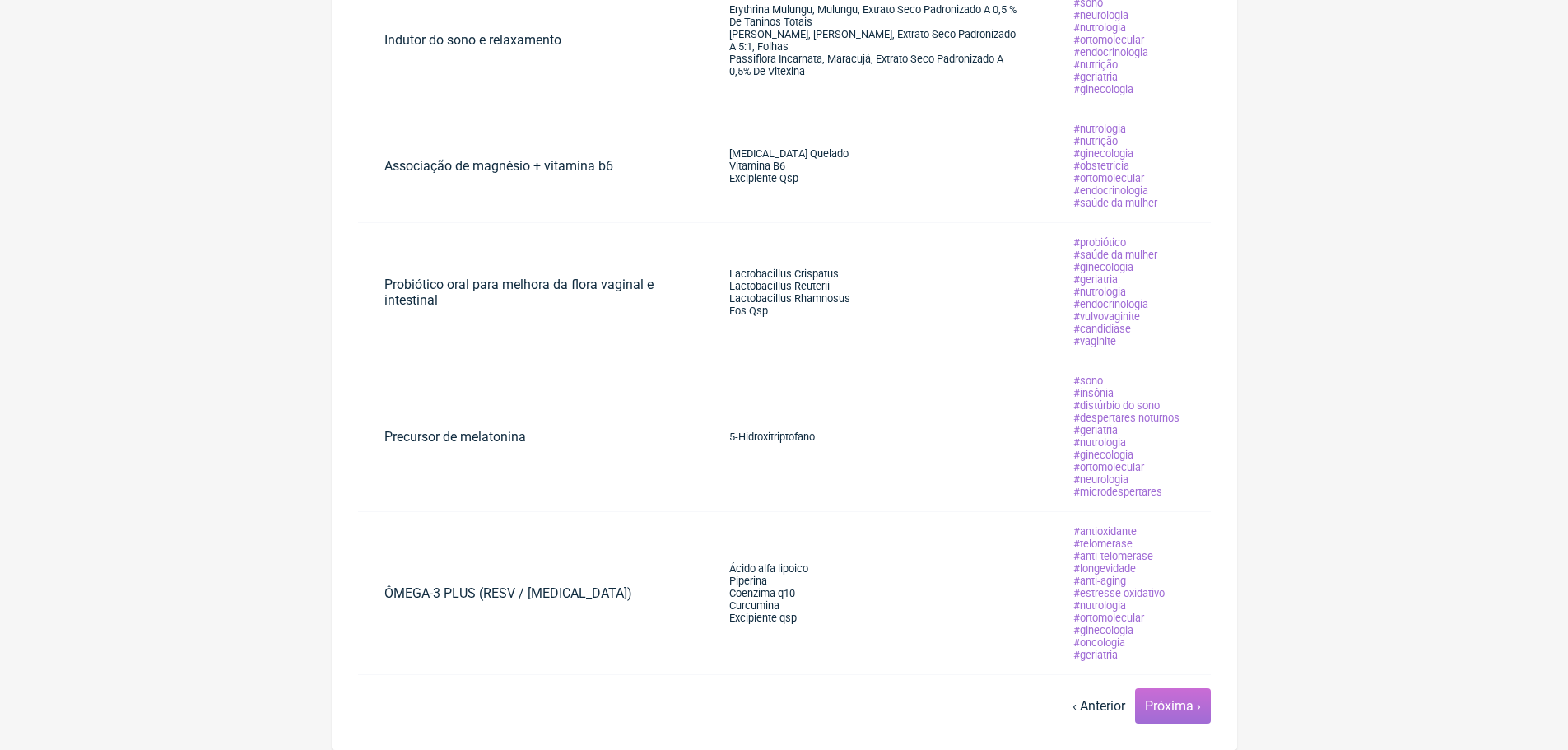
click at [1176, 703] on link "Próxima ›" at bounding box center [1173, 706] width 56 height 16
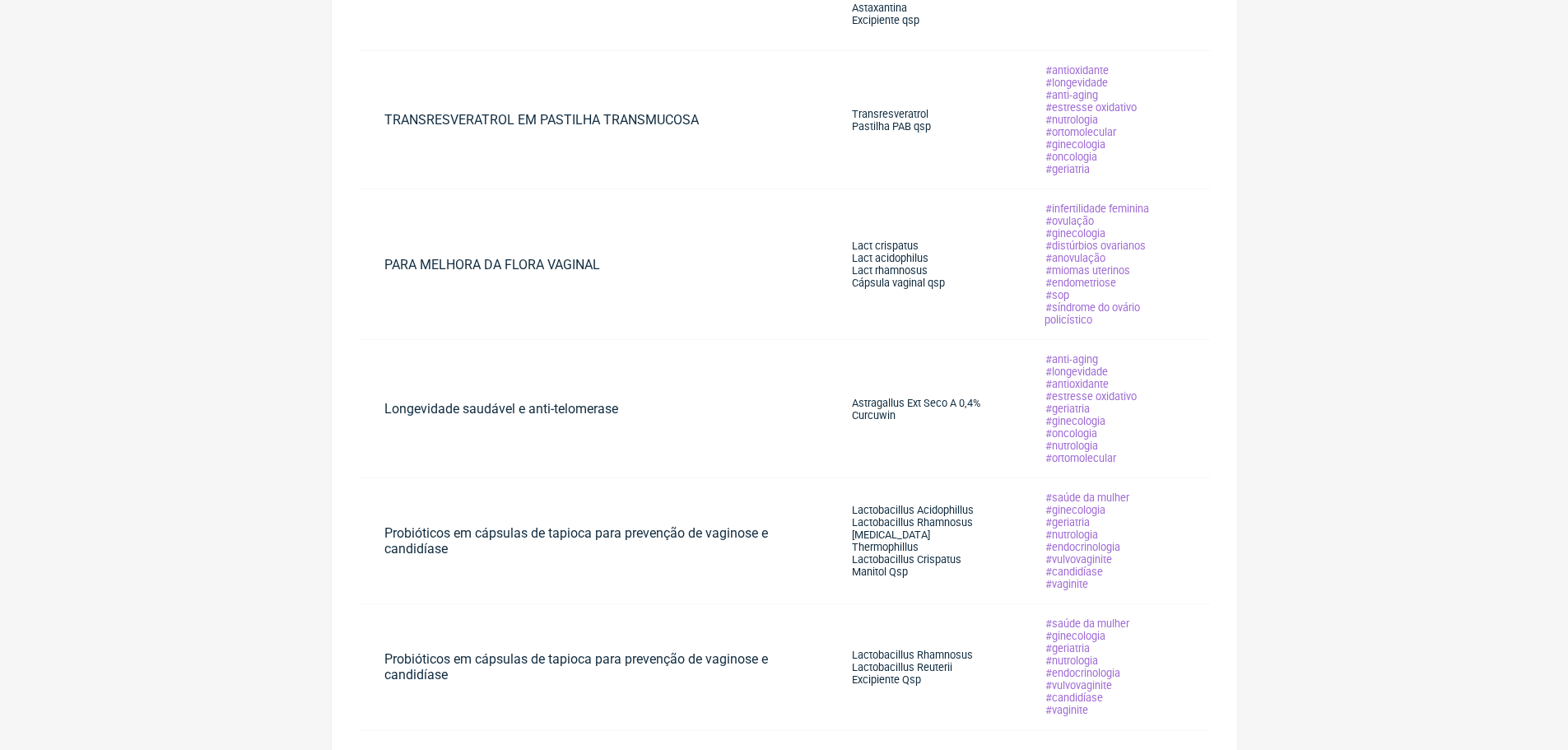
scroll to position [1044, 0]
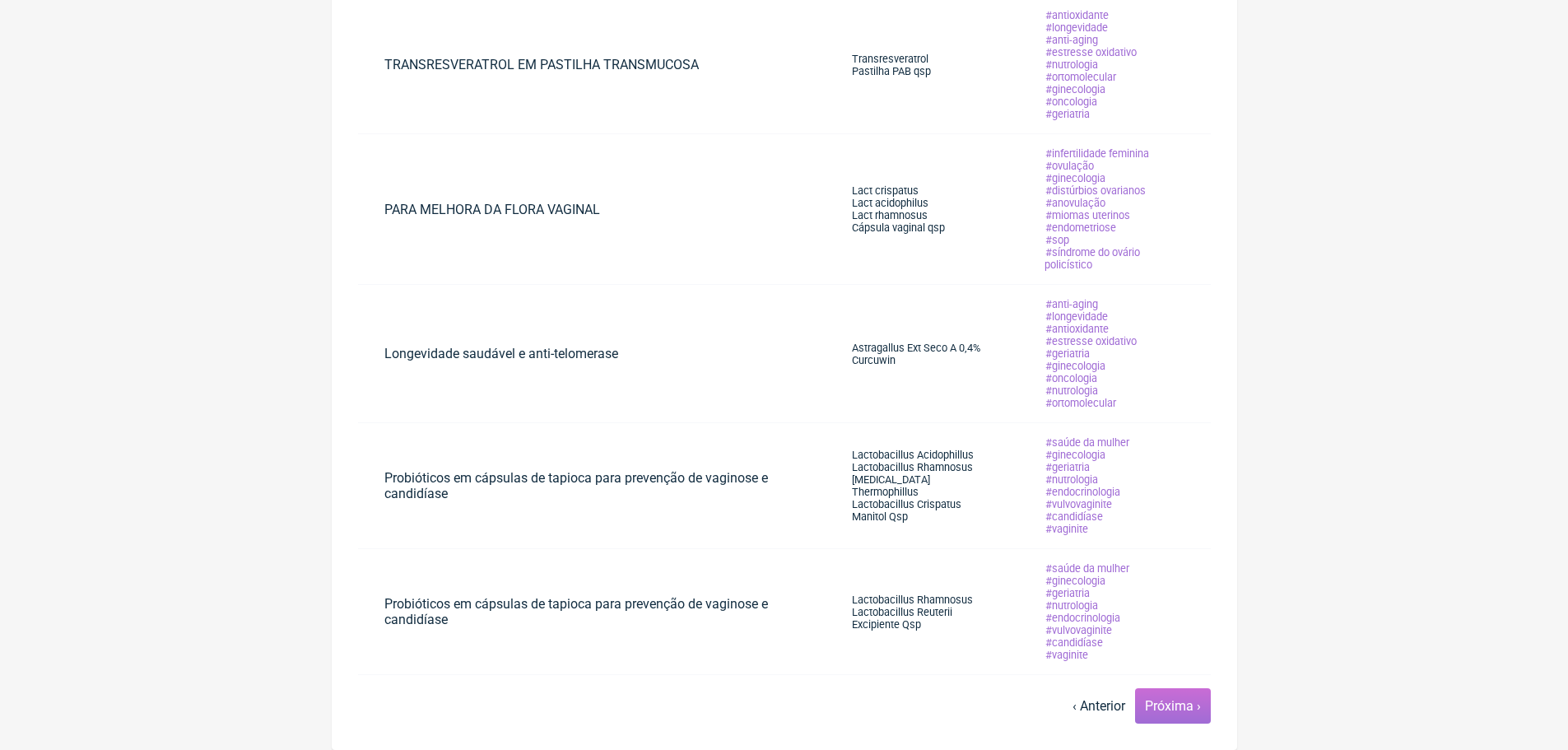
click at [1170, 709] on link "Próxima ›" at bounding box center [1173, 706] width 56 height 16
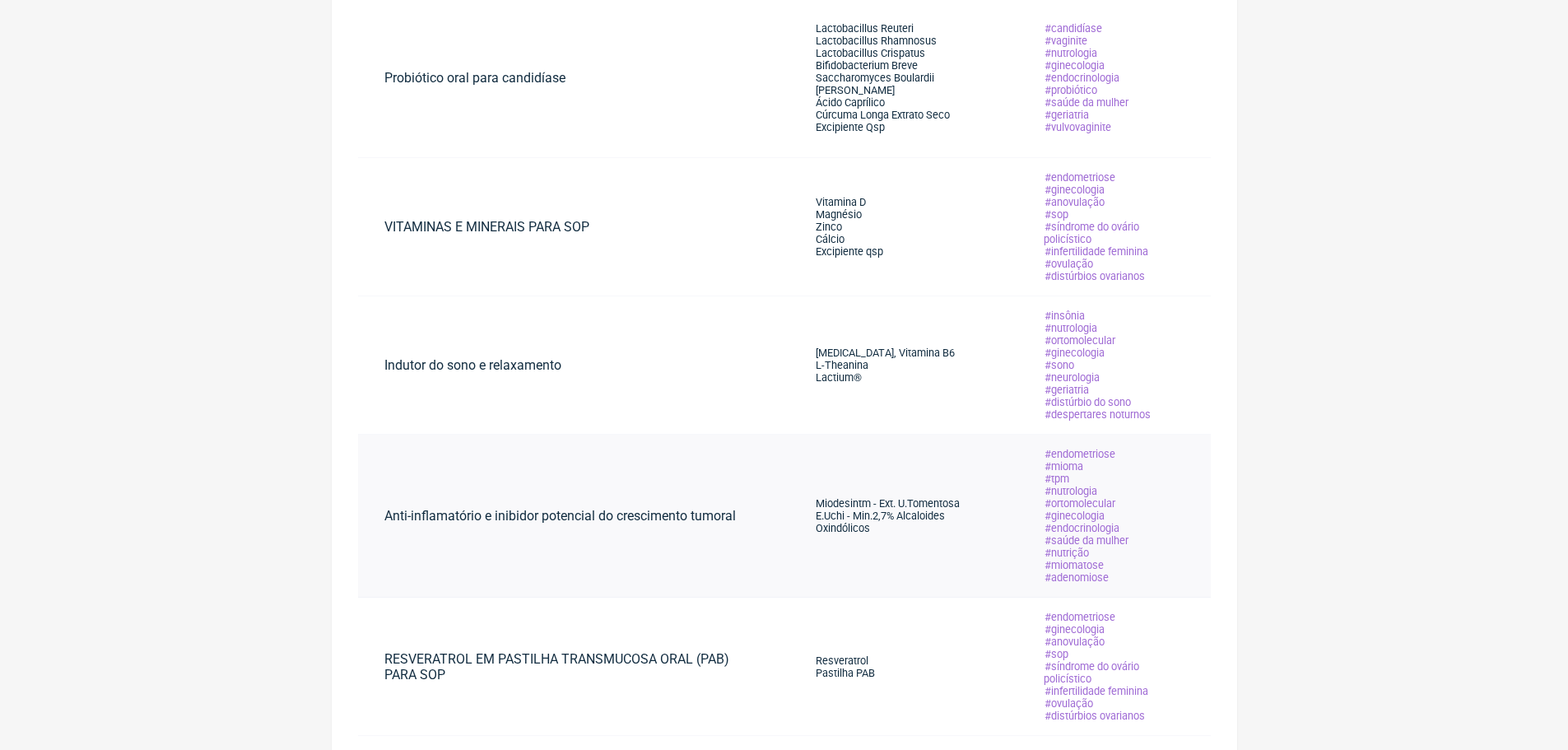
scroll to position [744, 0]
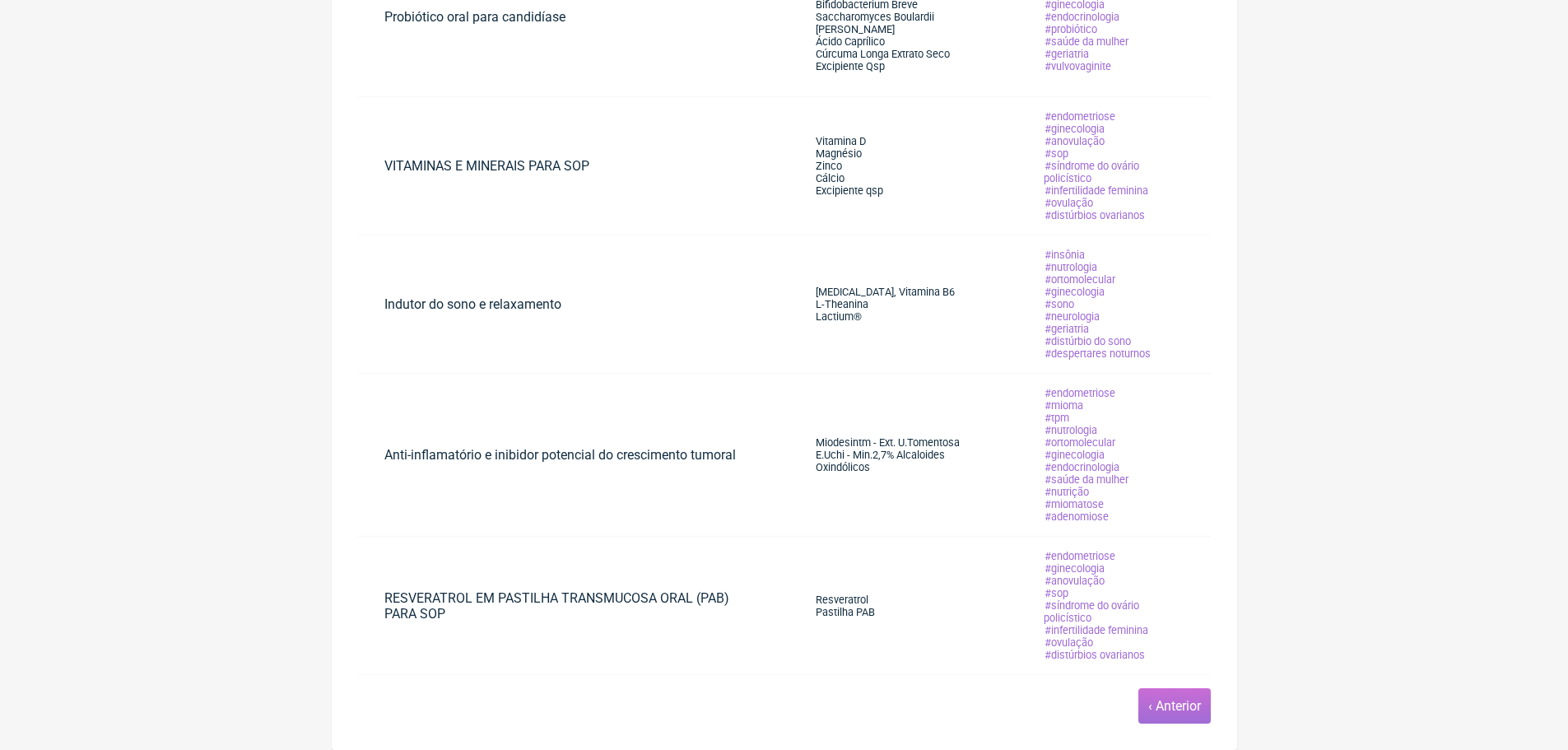
click at [1181, 709] on link "‹ Anterior" at bounding box center [1174, 706] width 52 height 16
